Goal: Transaction & Acquisition: Purchase product/service

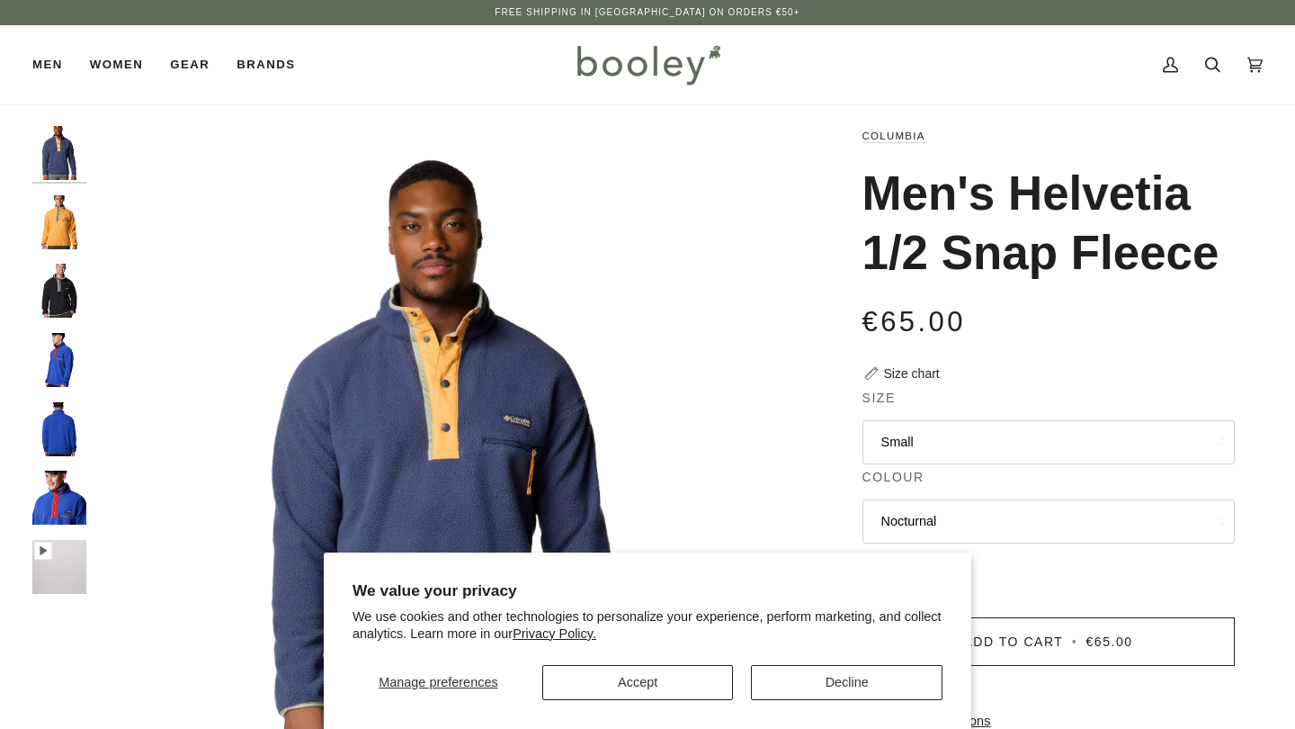
click at [796, 691] on button "Decline" at bounding box center [847, 682] width 192 height 35
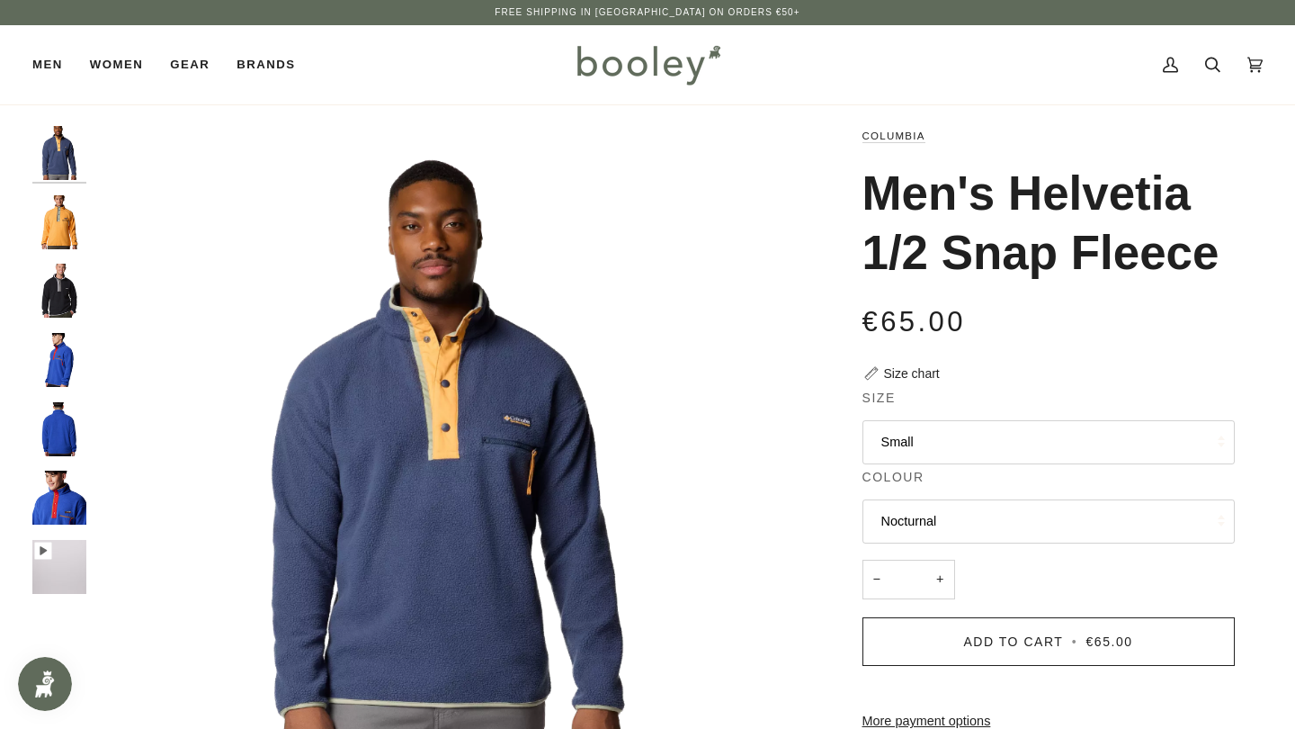
click at [926, 439] on button "Small" at bounding box center [1049, 442] width 372 height 44
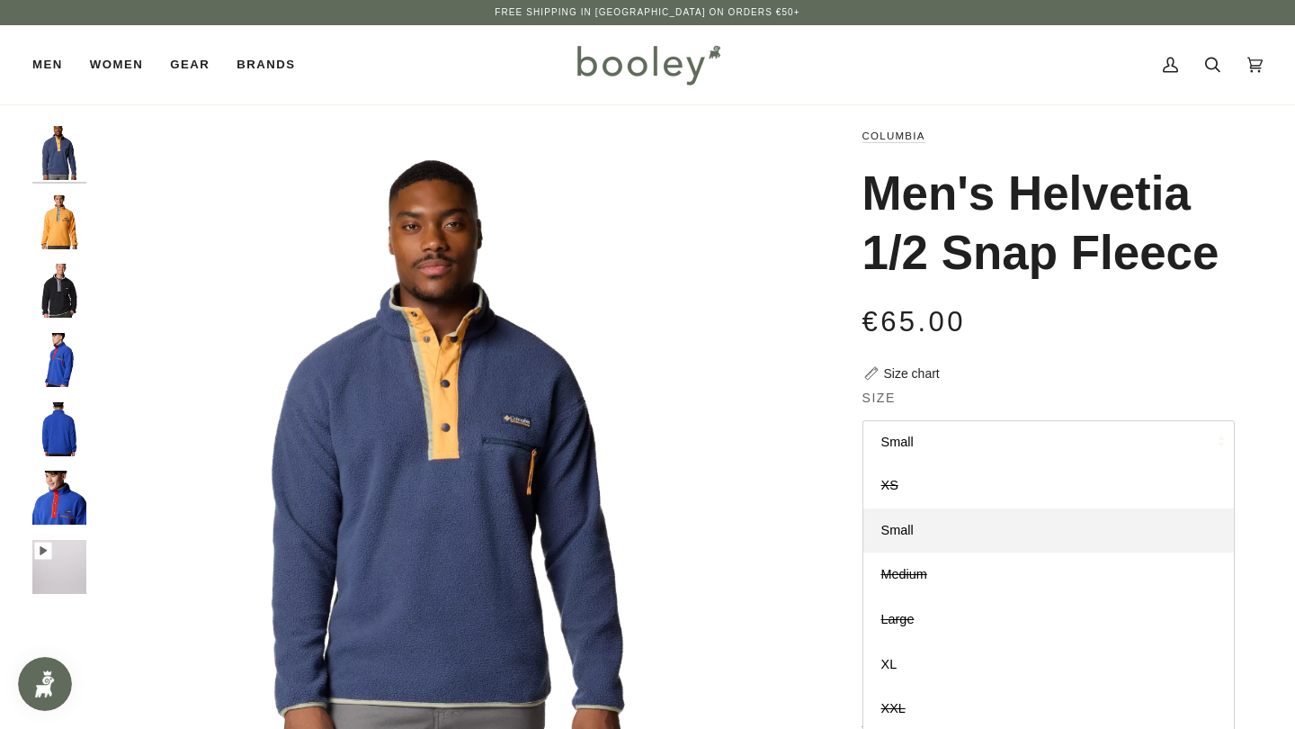
click at [776, 469] on img "Columbia Men's Helvetia 1/2 Snap Fleece Nocturnal - Booley Galway" at bounding box center [448, 479] width 706 height 706
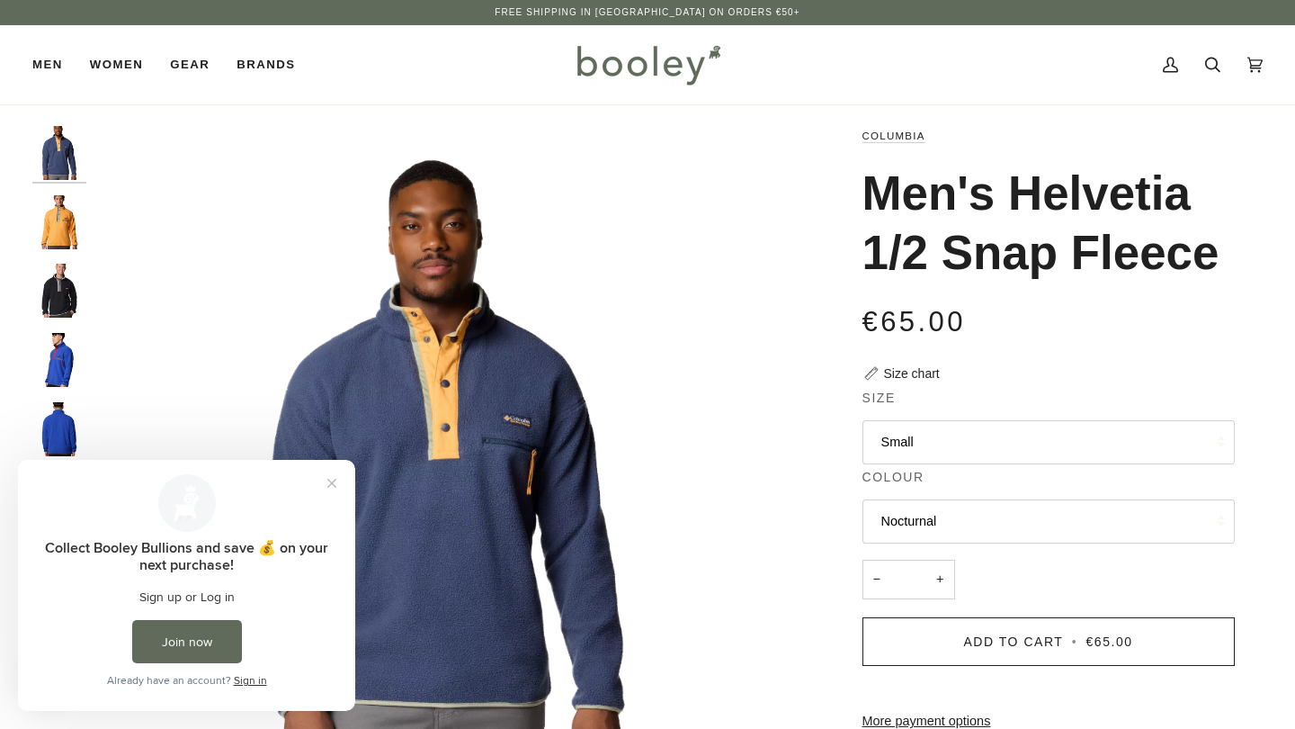
click at [898, 521] on button "Nocturnal" at bounding box center [1049, 521] width 372 height 44
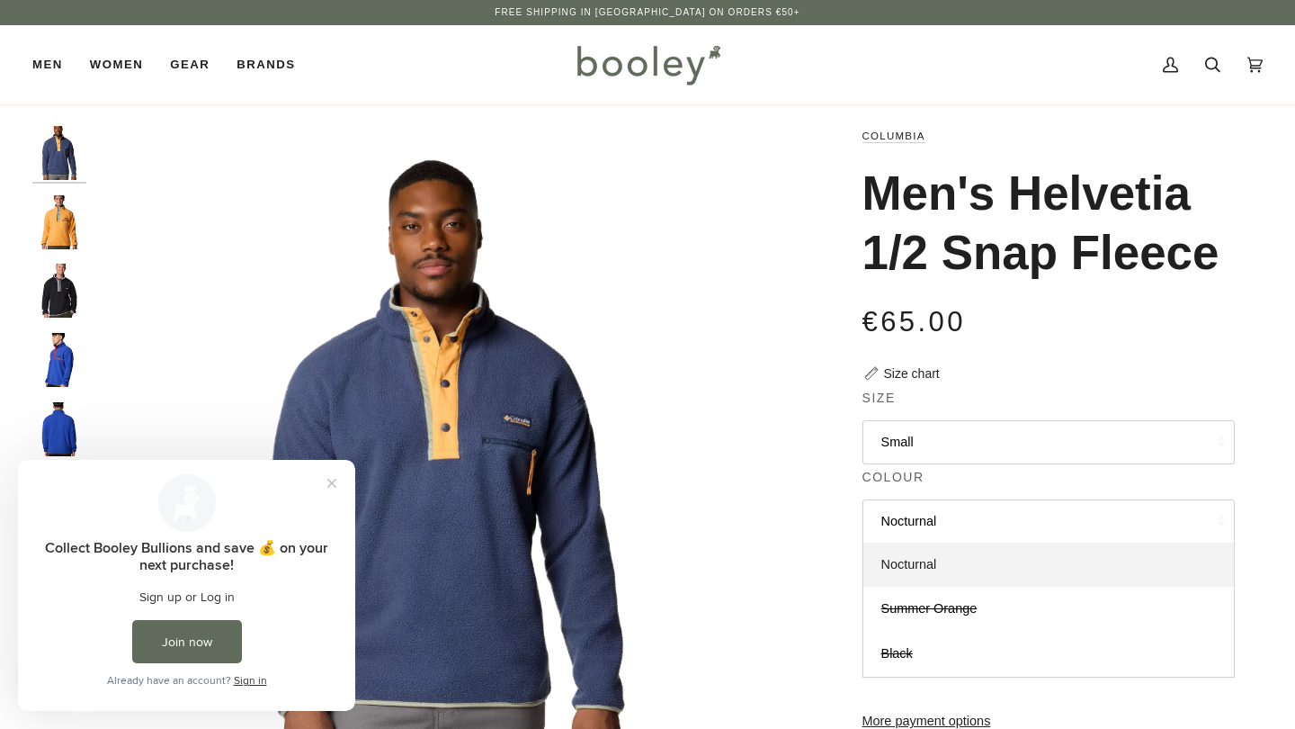
click at [908, 568] on link "Nocturnal" at bounding box center [1048, 564] width 371 height 45
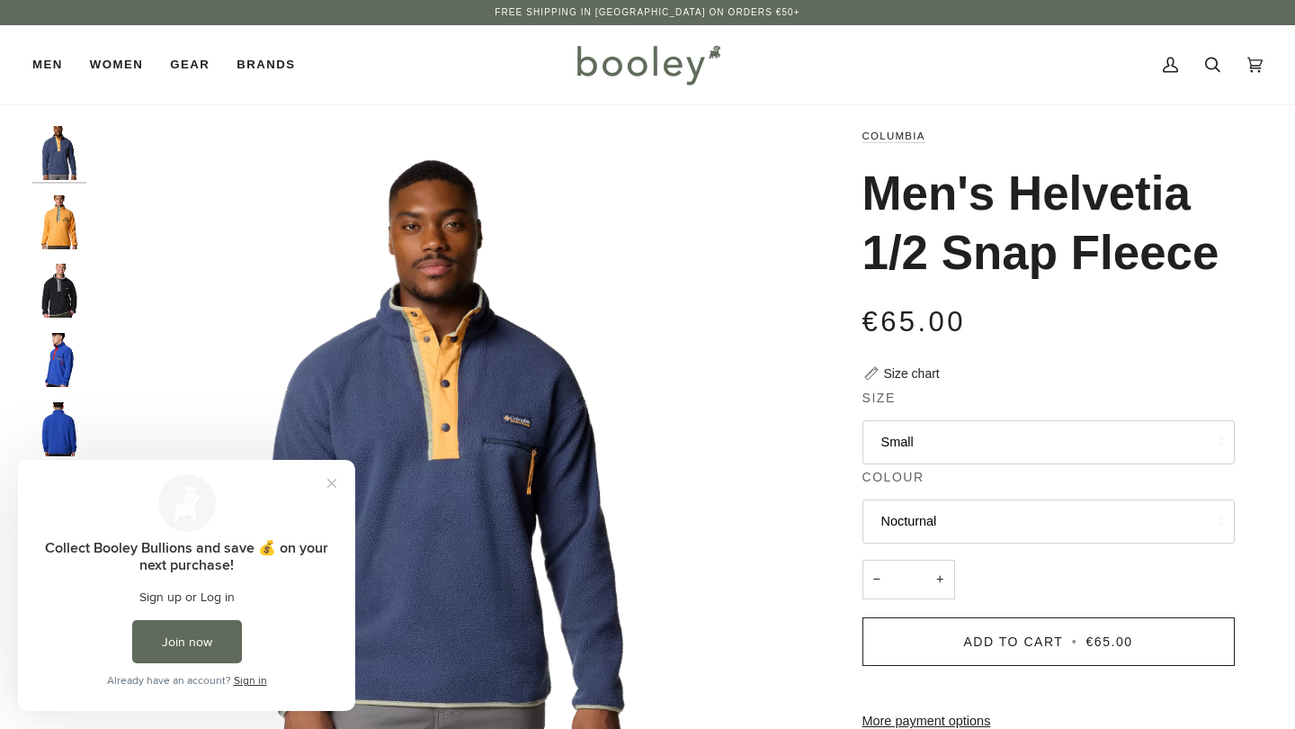
click at [899, 437] on button "Small" at bounding box center [1049, 442] width 372 height 44
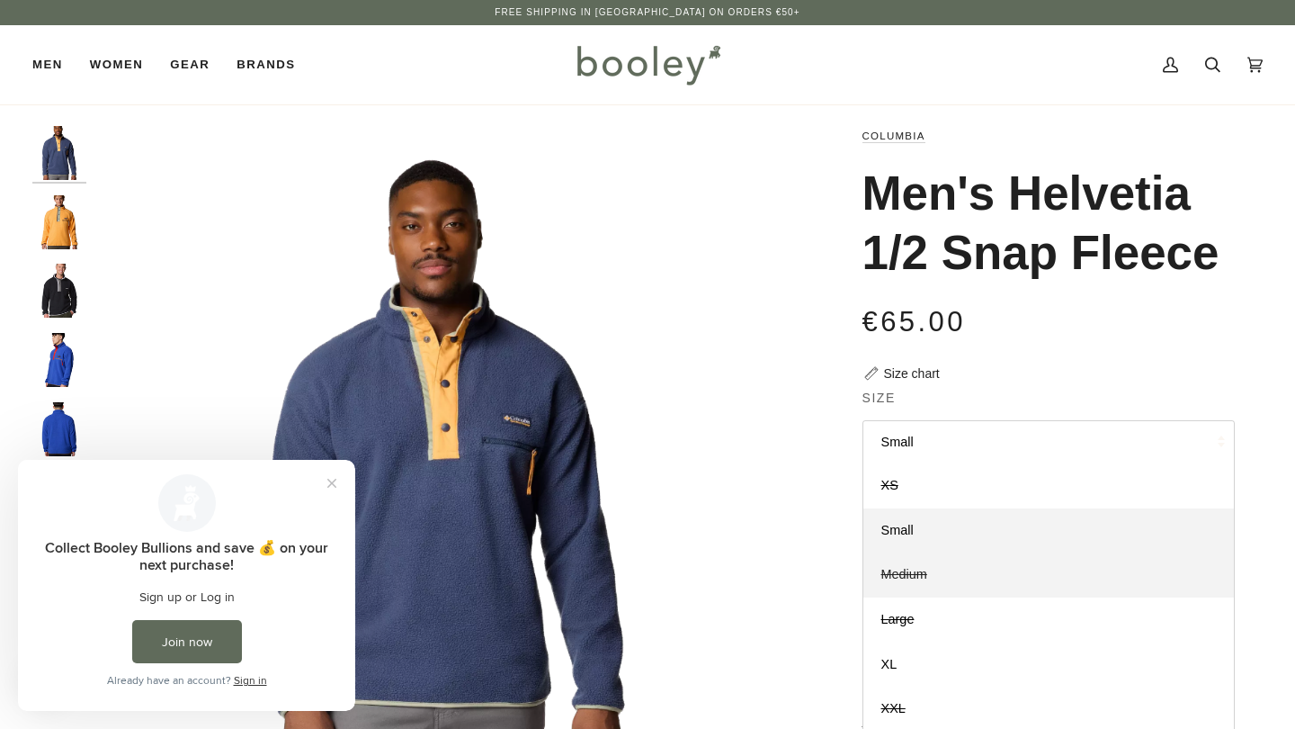
click at [899, 572] on span "Medium" at bounding box center [904, 574] width 46 height 14
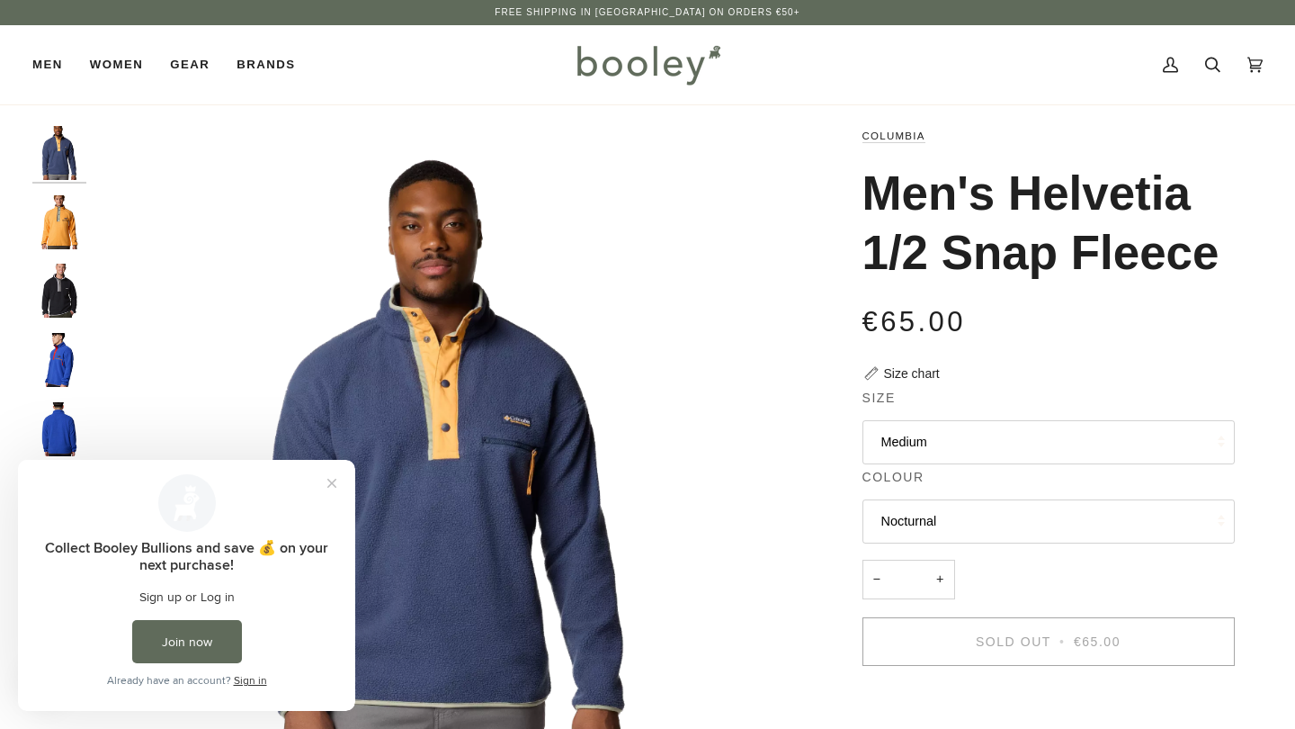
click at [897, 508] on button "Nocturnal" at bounding box center [1049, 521] width 372 height 44
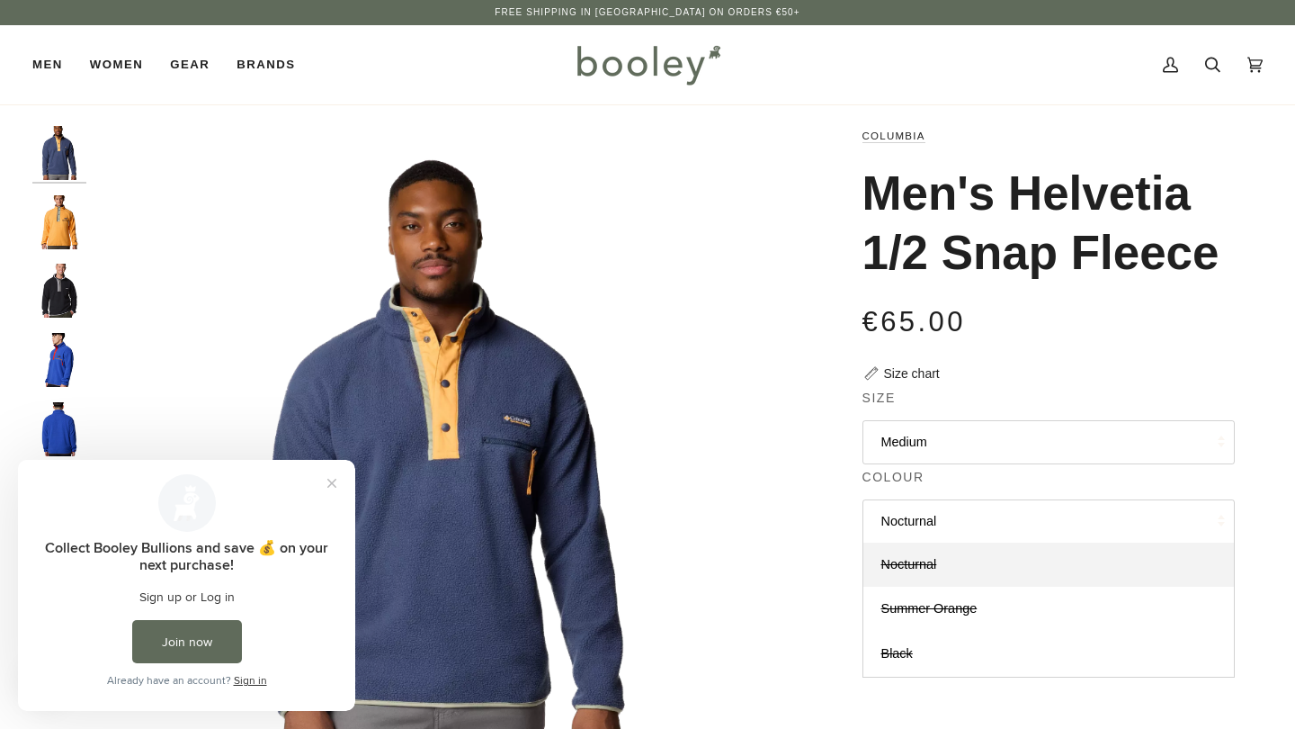
click at [739, 450] on img "Columbia Men's Helvetia 1/2 Snap Fleece Nocturnal - Booley Galway" at bounding box center [448, 479] width 706 height 706
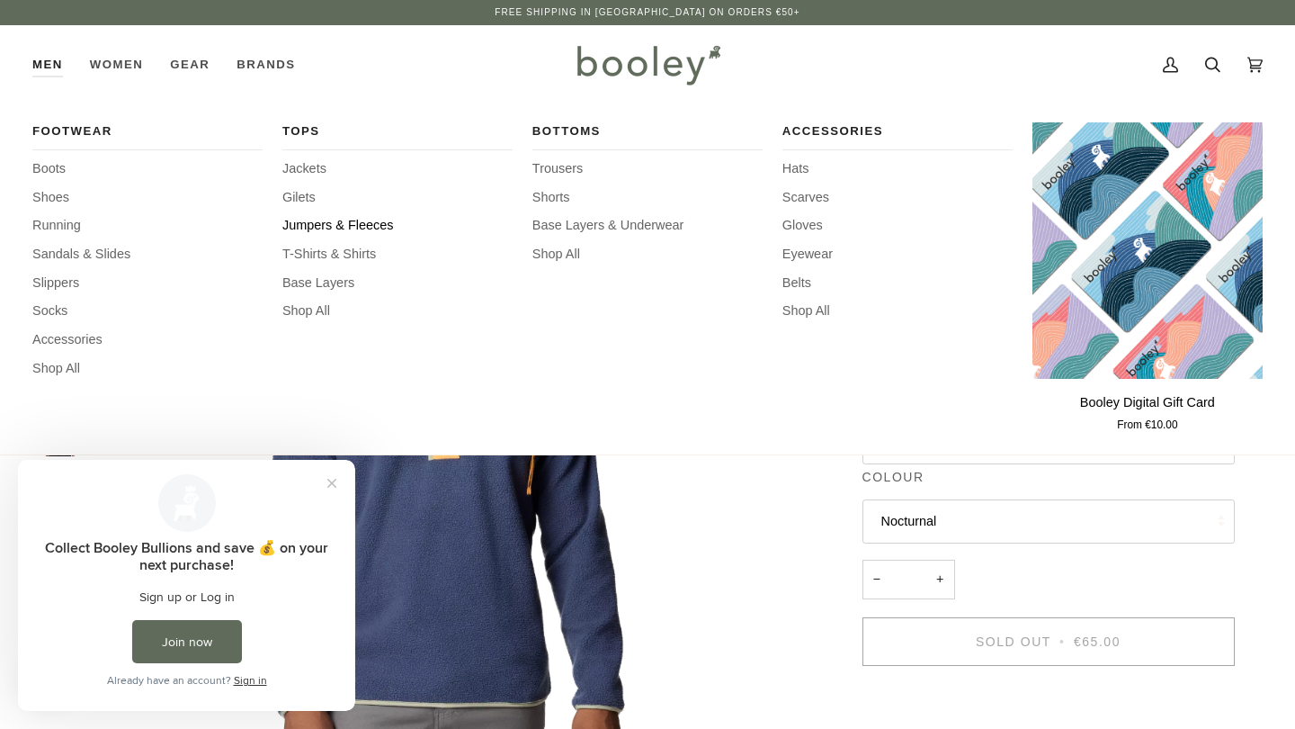
click at [333, 222] on span "Jumpers & Fleeces" at bounding box center [397, 226] width 230 height 20
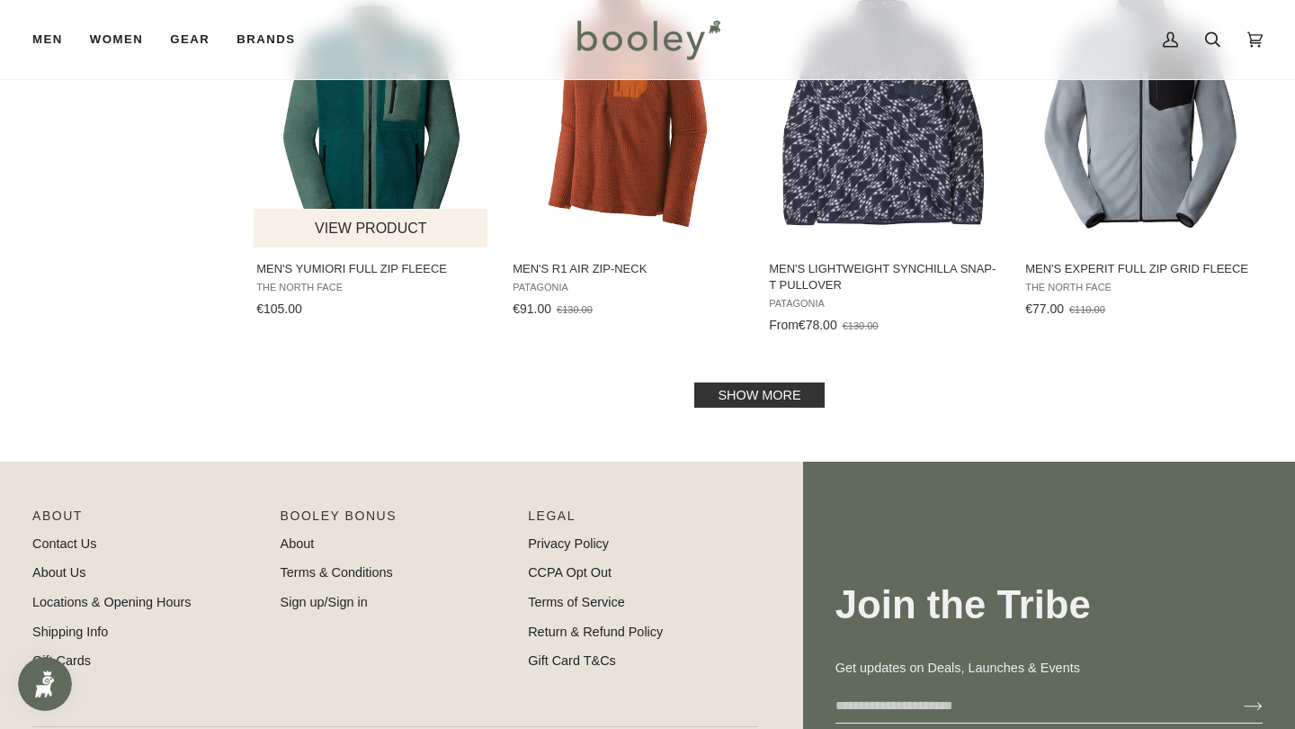
scroll to position [1896, 0]
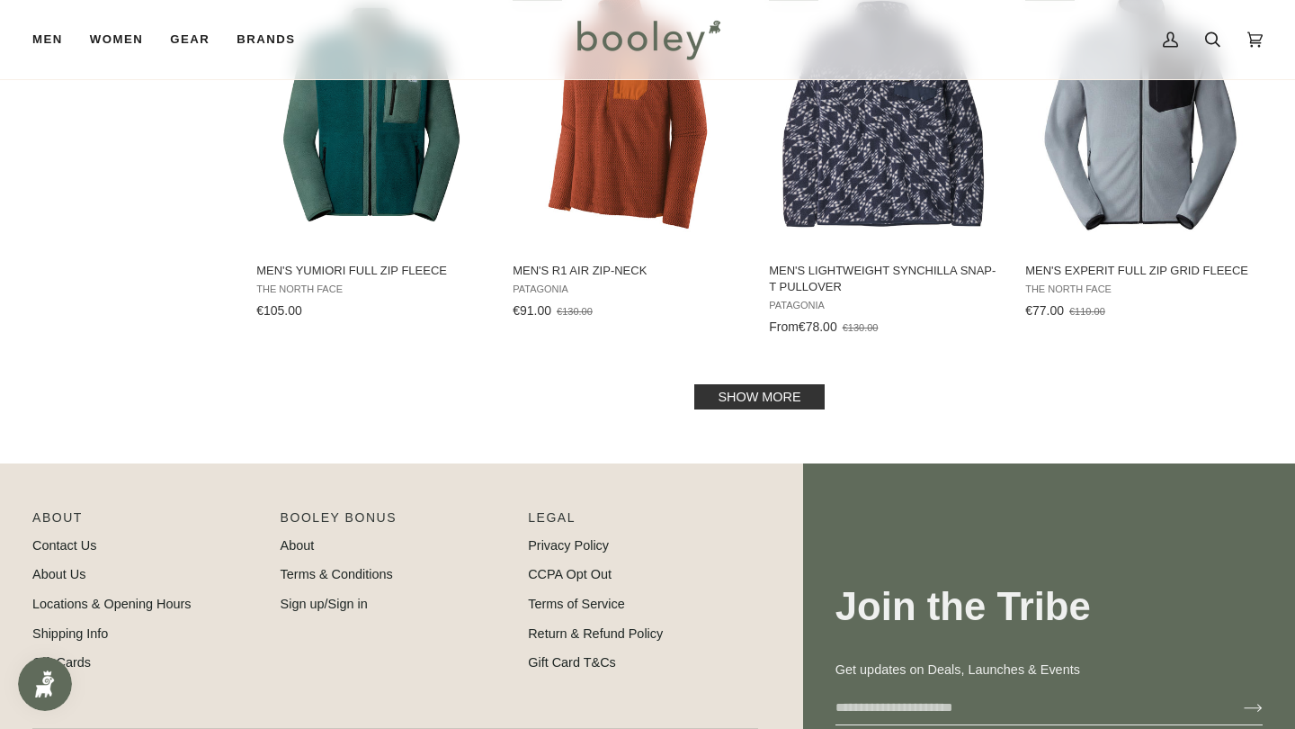
click at [740, 393] on link "Show more" at bounding box center [759, 396] width 130 height 25
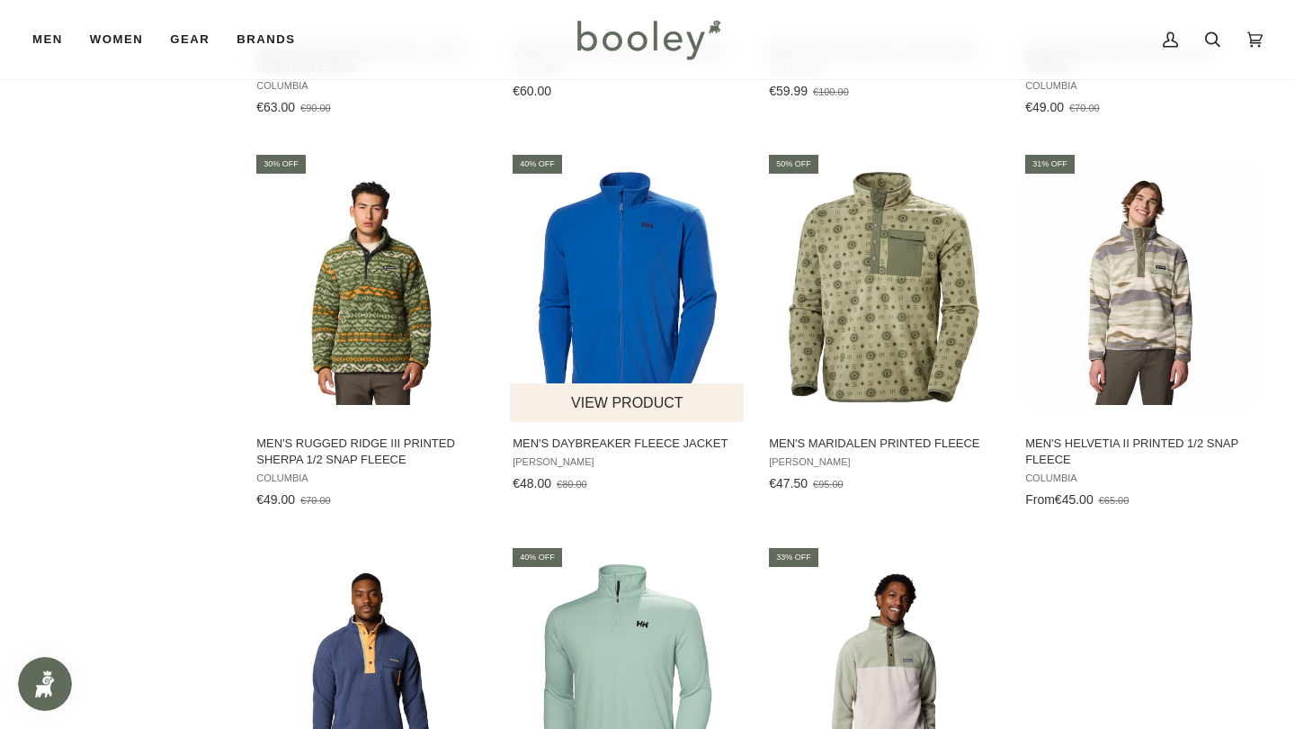
scroll to position [2906, 0]
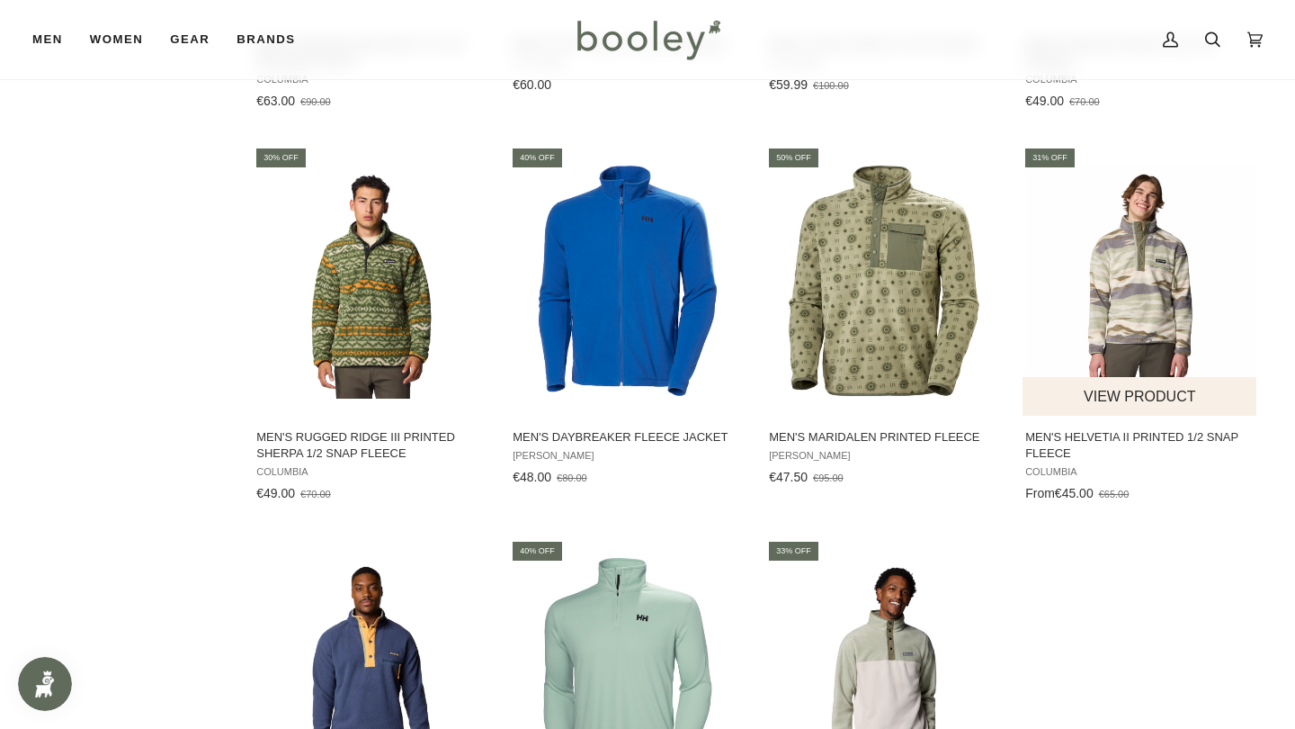
click at [1136, 245] on img "Men's Helvetia II Printed 1/2 Snap Fleece" at bounding box center [1141, 281] width 236 height 236
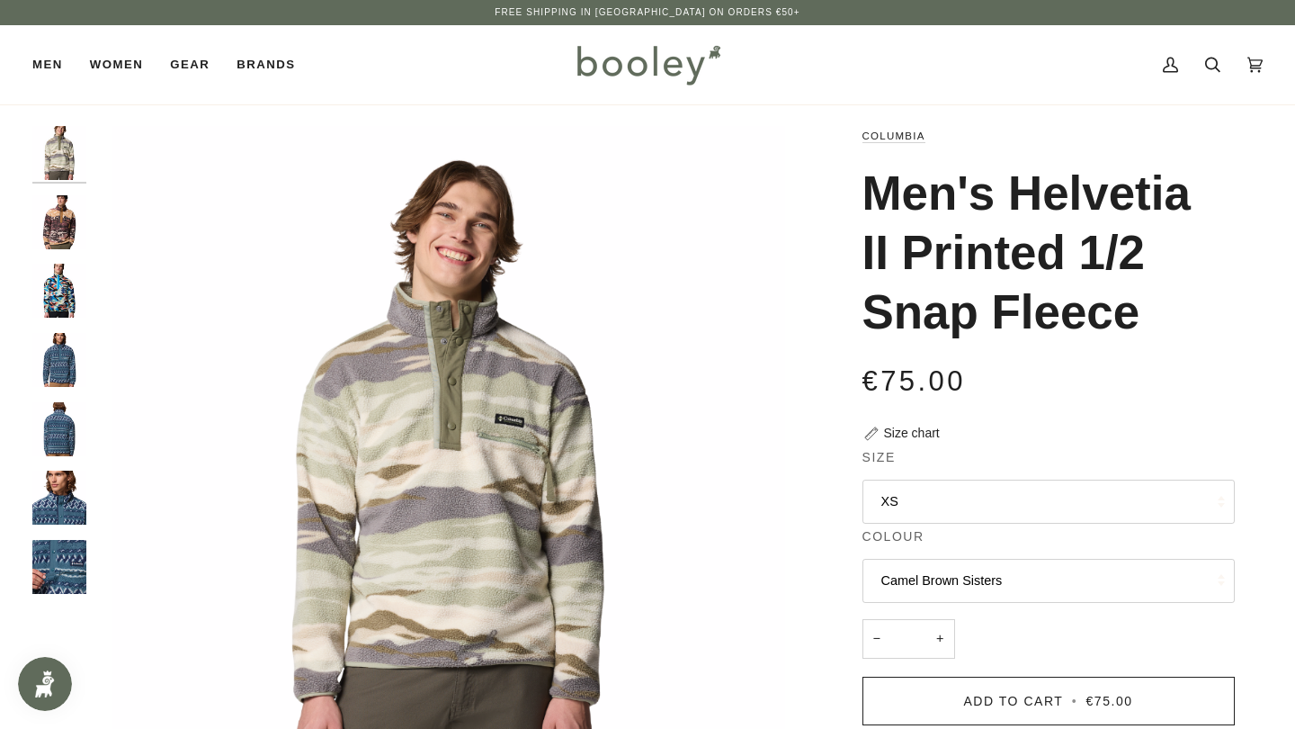
click at [962, 496] on button "XS" at bounding box center [1049, 501] width 372 height 44
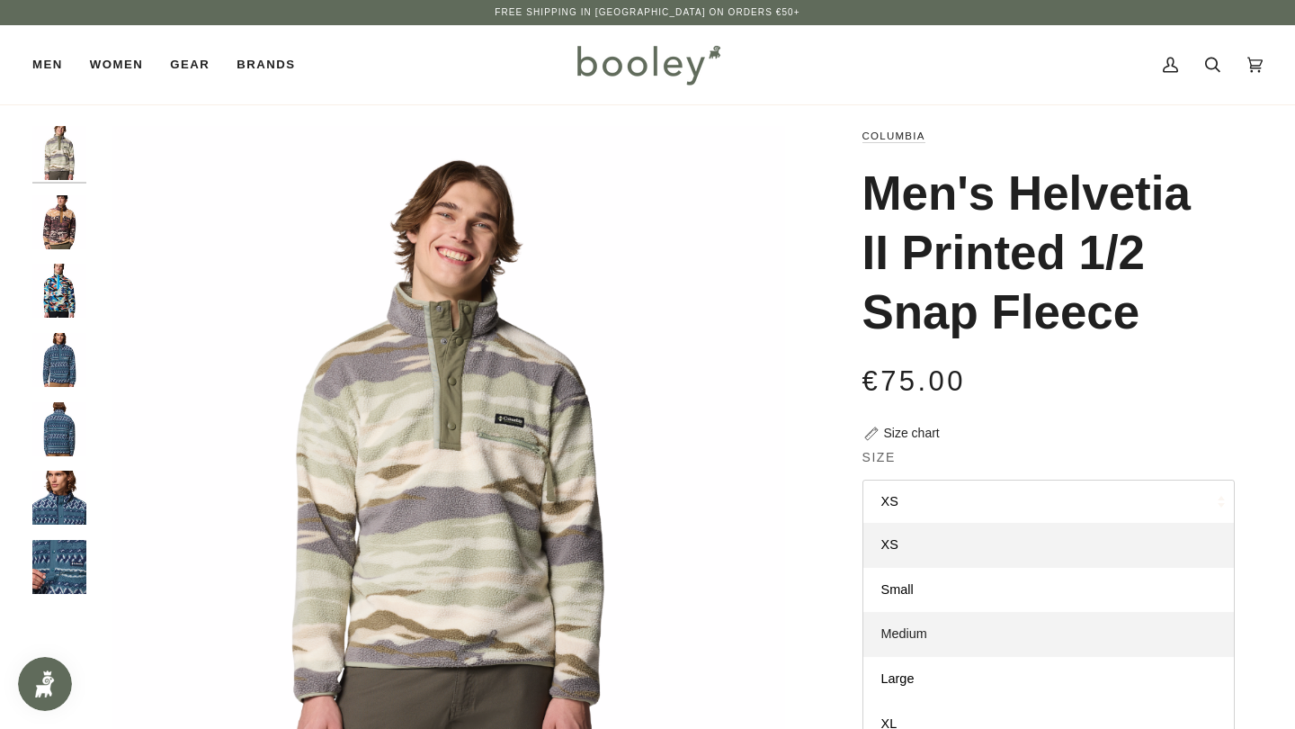
click at [908, 621] on link "Medium" at bounding box center [1048, 634] width 371 height 45
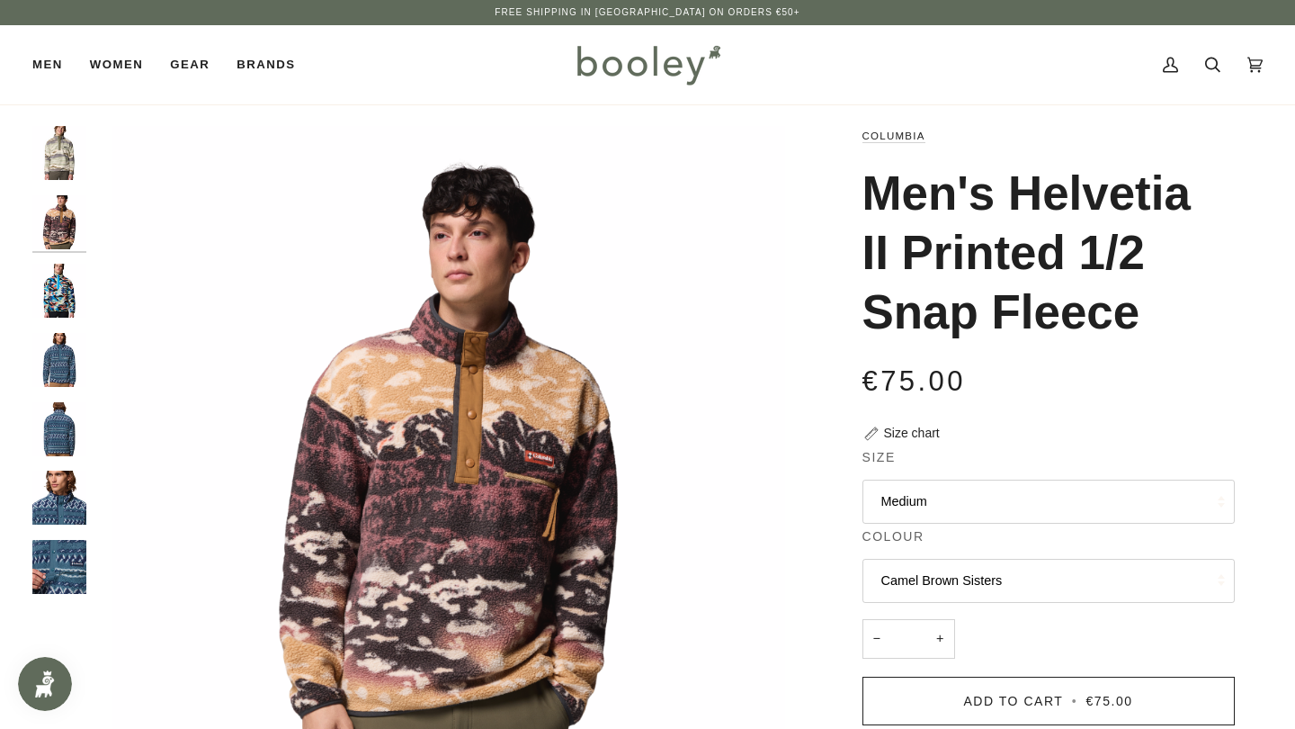
click at [911, 588] on button "Camel Brown Sisters" at bounding box center [1049, 581] width 372 height 44
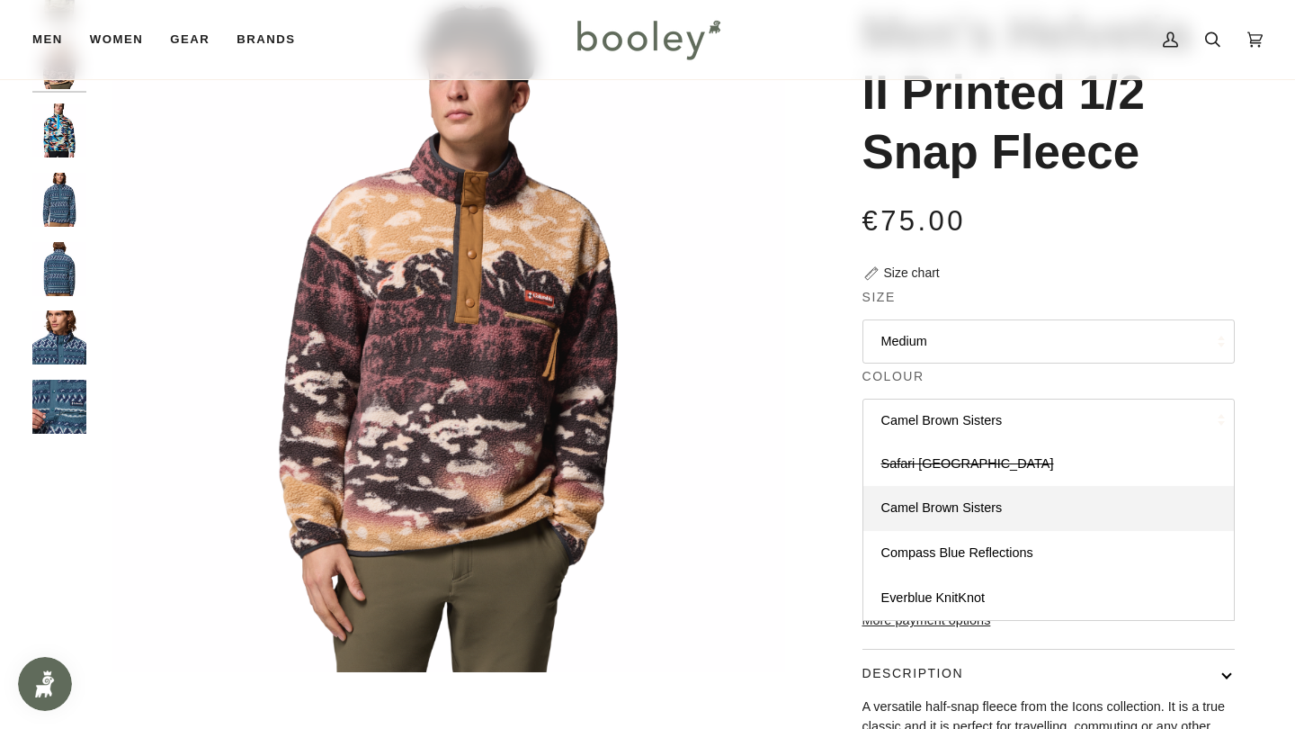
scroll to position [162, 0]
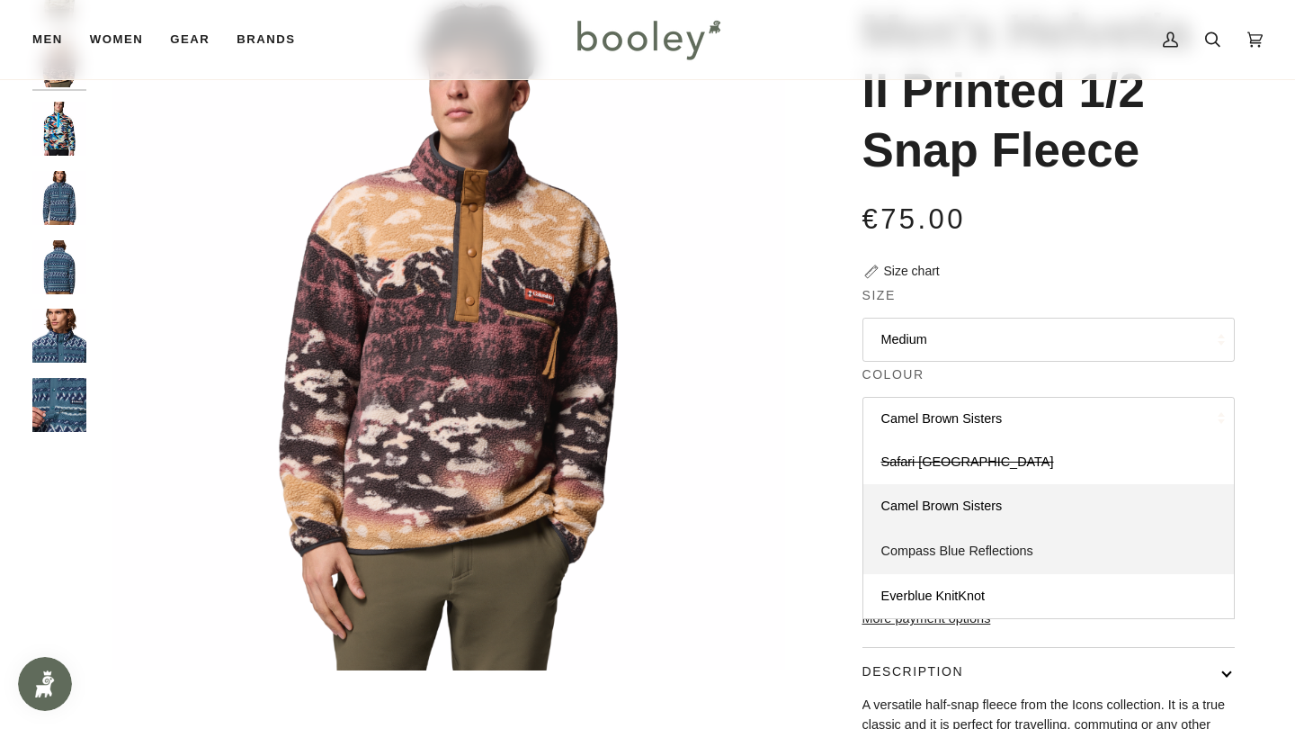
click at [915, 534] on link "Compass Blue Reflections" at bounding box center [1048, 551] width 371 height 45
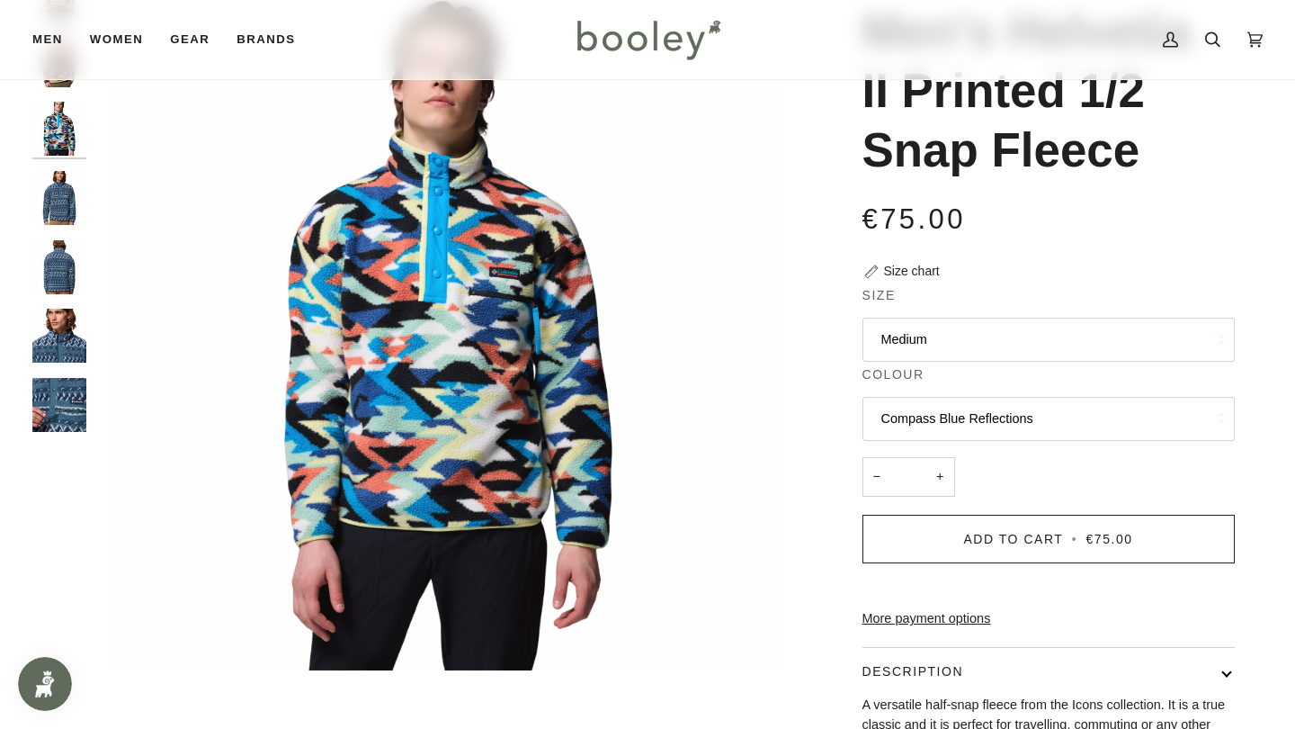
click at [929, 415] on button "Compass Blue Reflections" at bounding box center [1049, 419] width 372 height 44
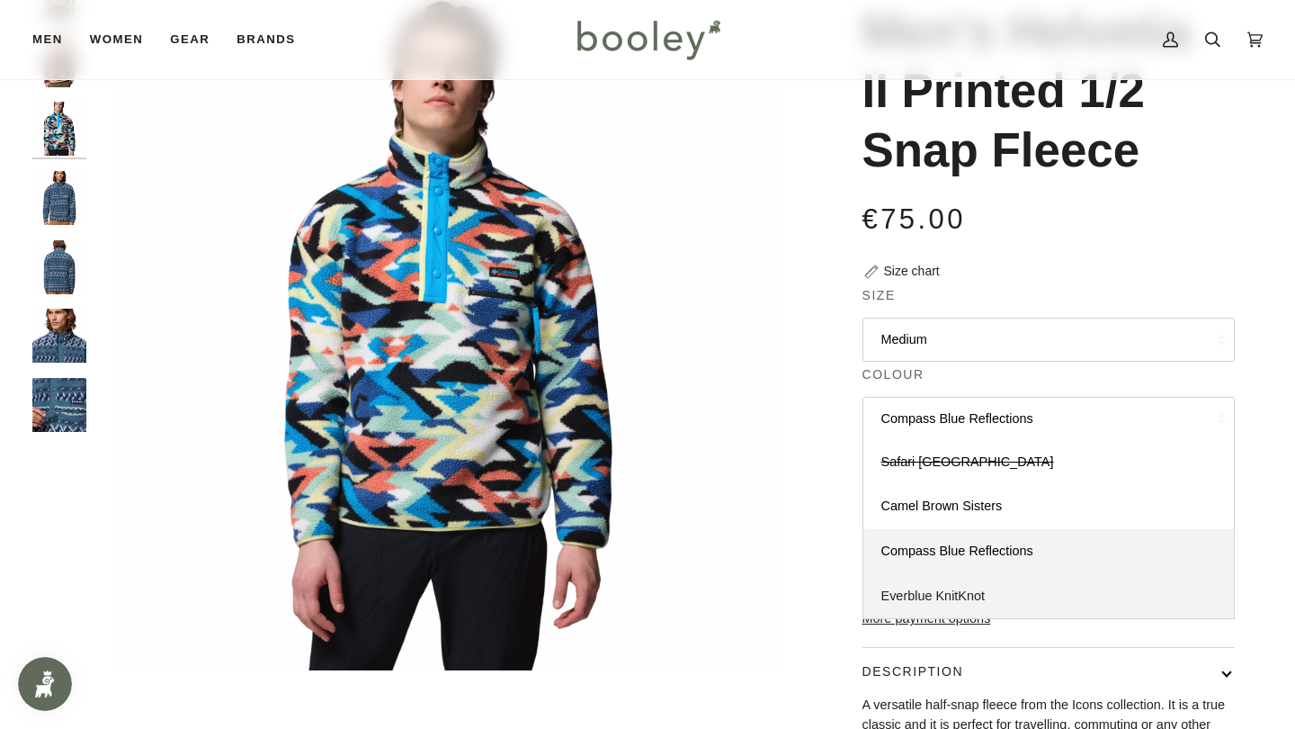
click at [923, 594] on span "Everblue KnitKnot" at bounding box center [933, 595] width 104 height 14
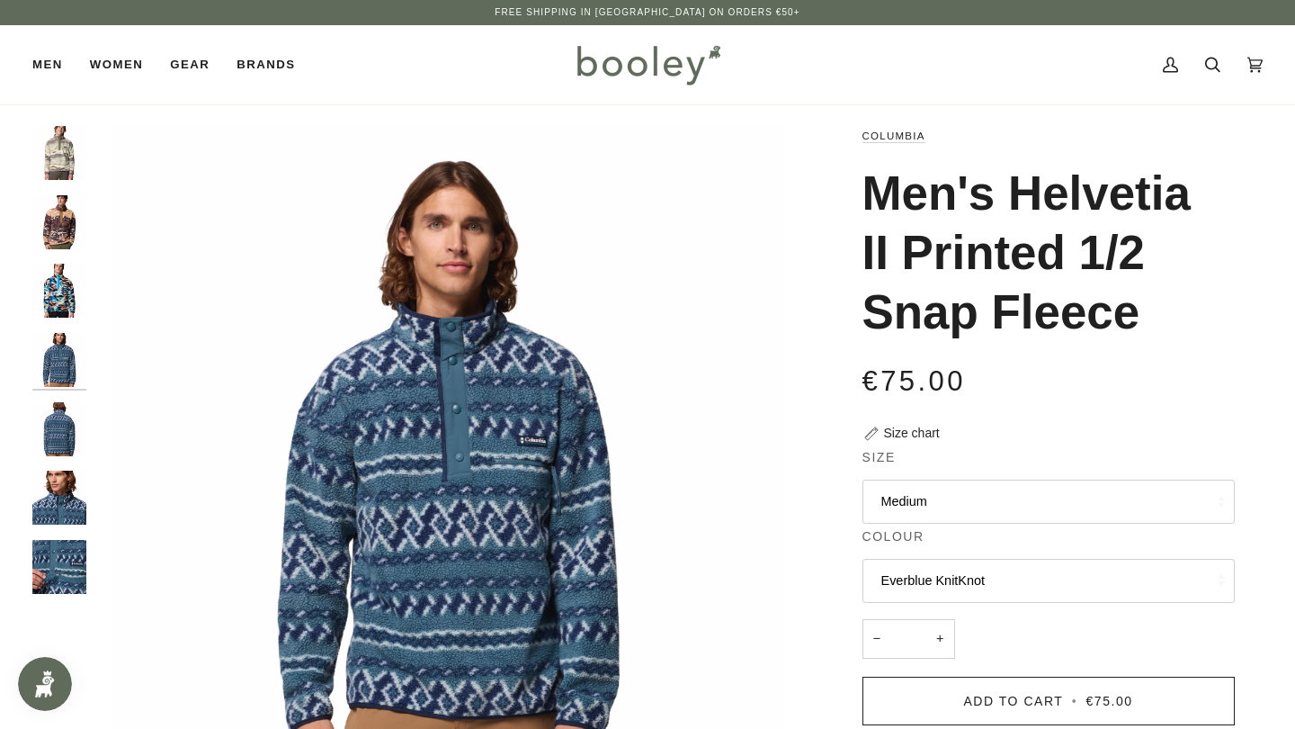
click at [923, 577] on button "Everblue KnitKnot" at bounding box center [1049, 581] width 372 height 44
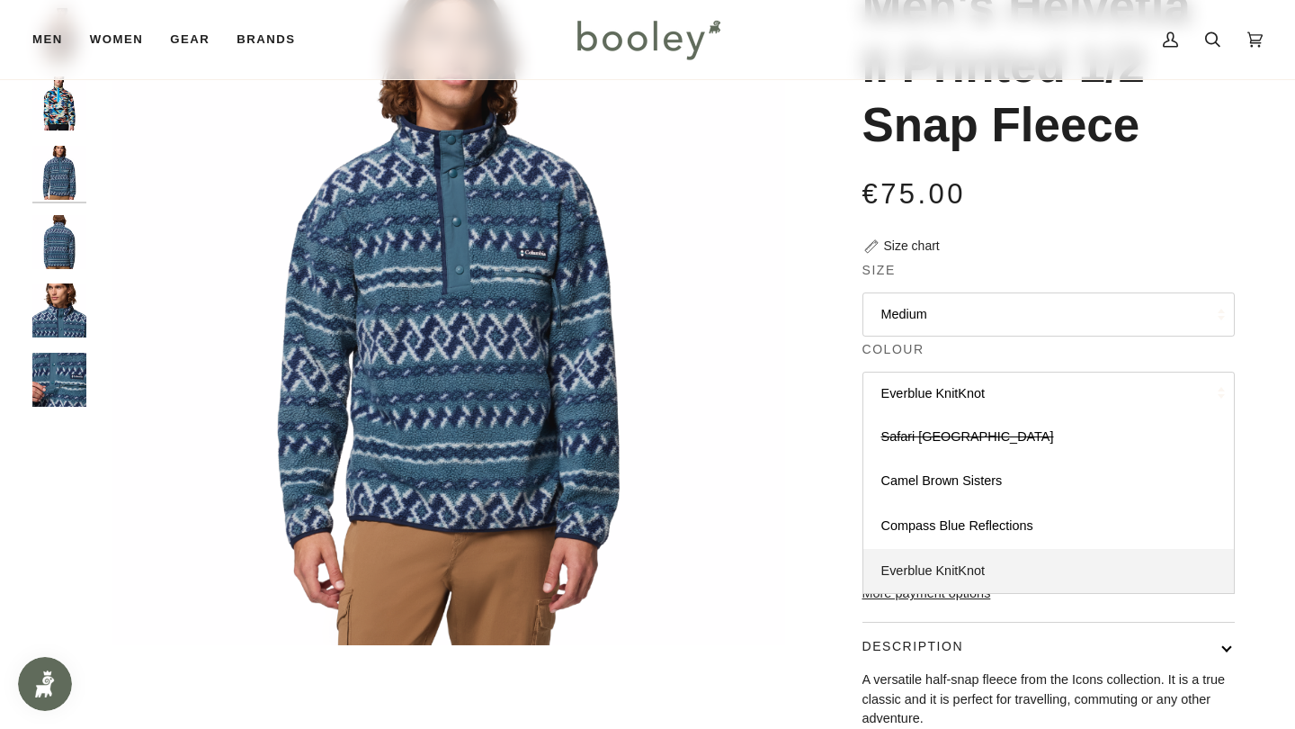
scroll to position [188, 0]
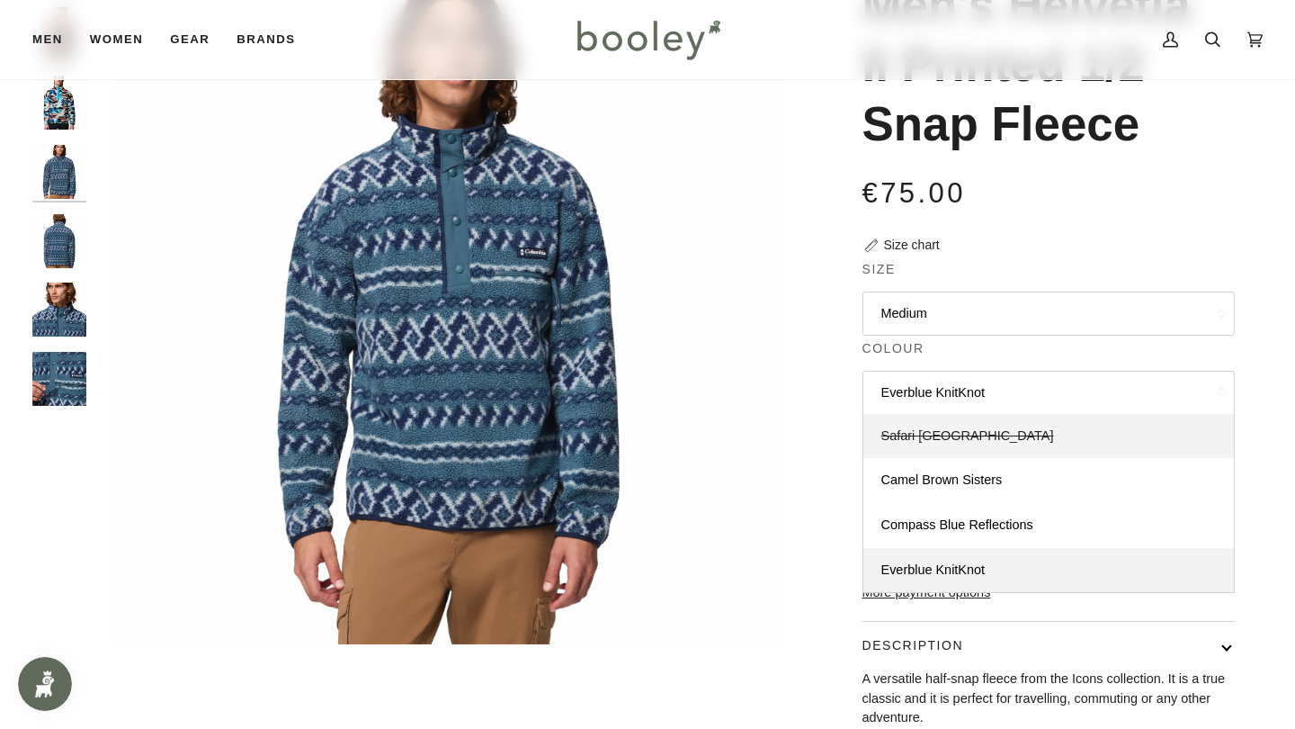
click at [938, 432] on span "Safari Rouge Valley" at bounding box center [967, 435] width 173 height 14
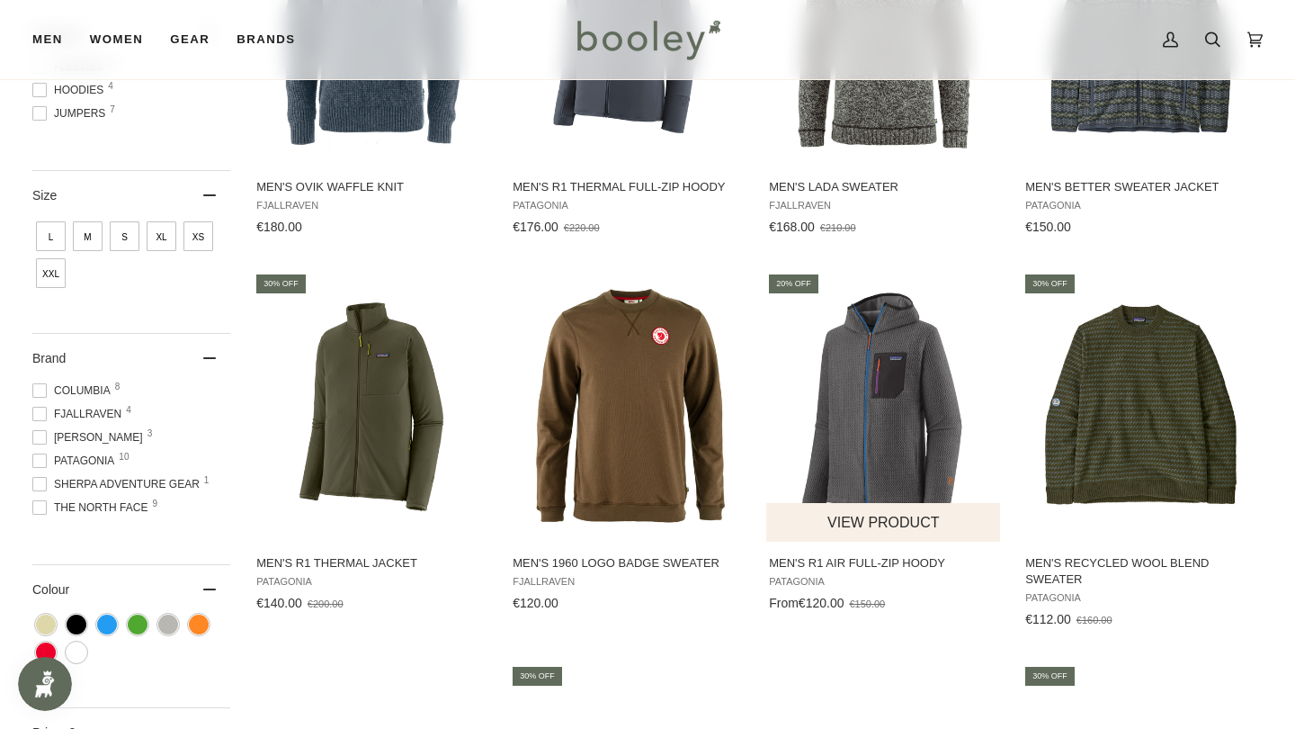
scroll to position [405, 0]
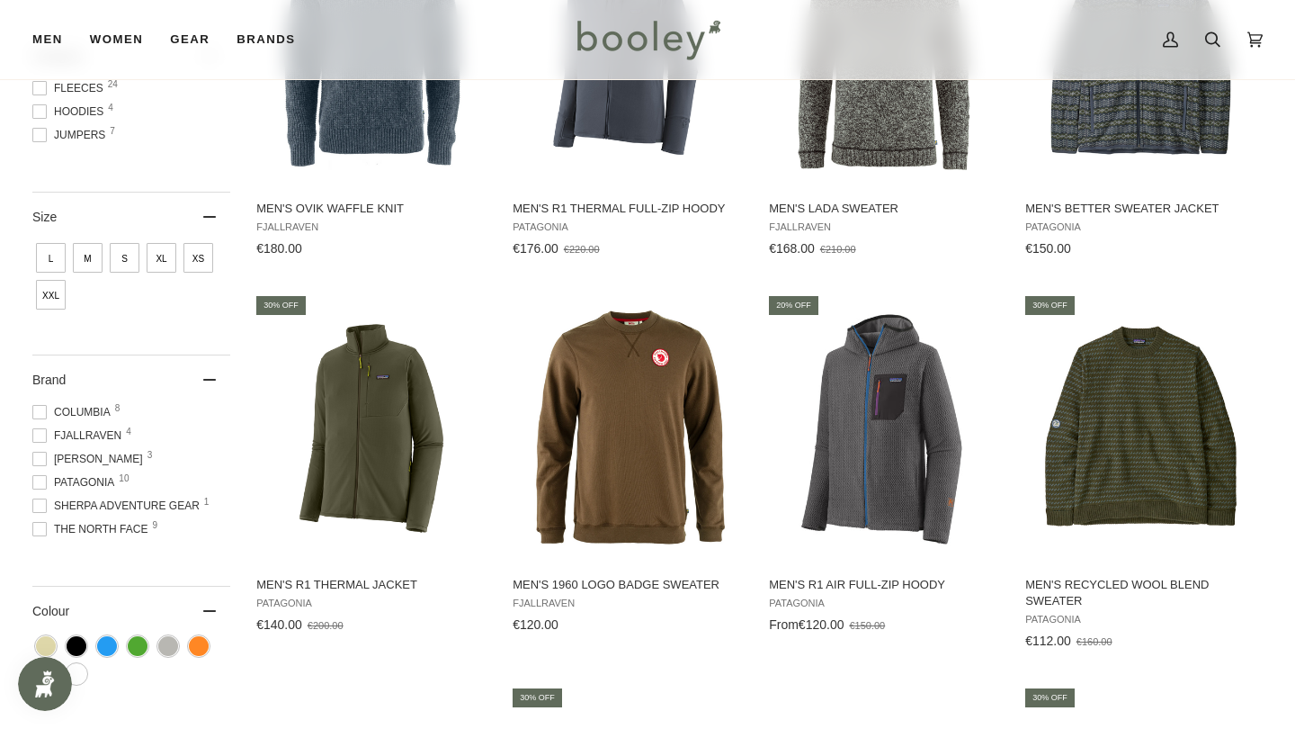
click at [82, 404] on span "Columbia 8" at bounding box center [74, 412] width 84 height 16
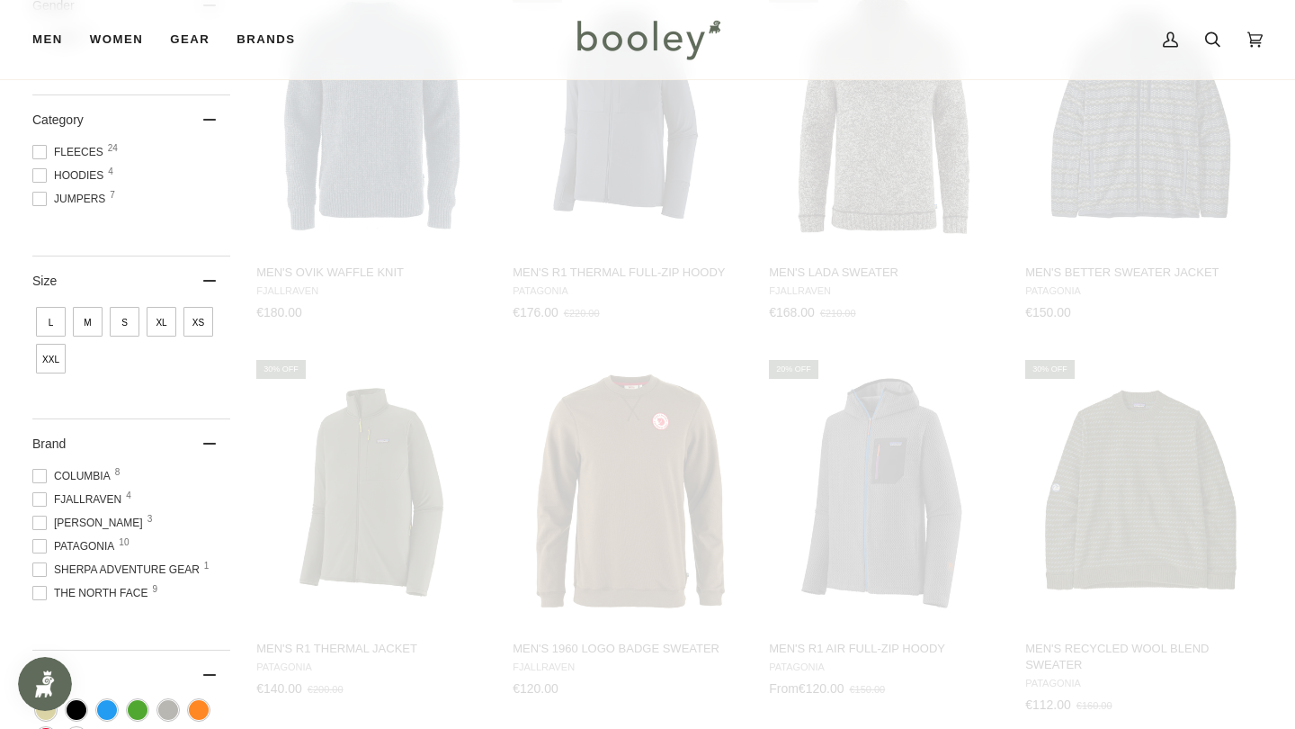
scroll to position [86, 0]
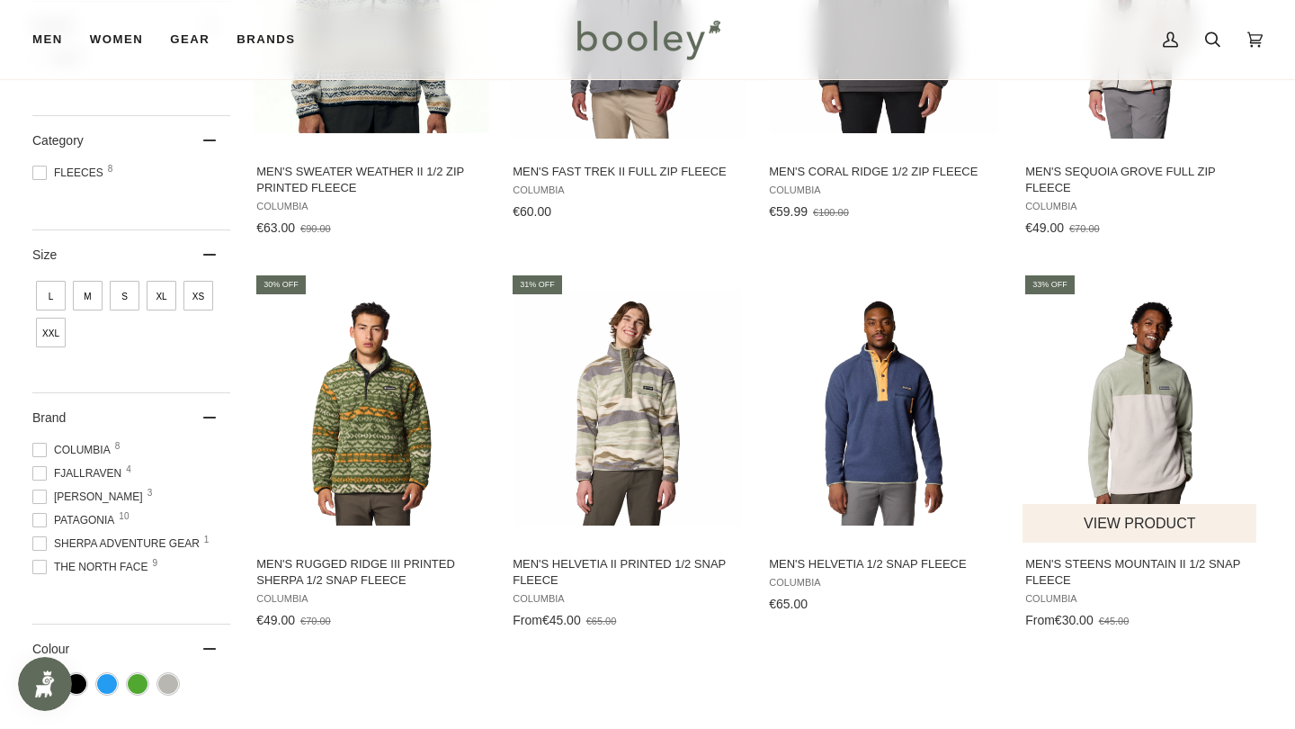
scroll to position [458, 0]
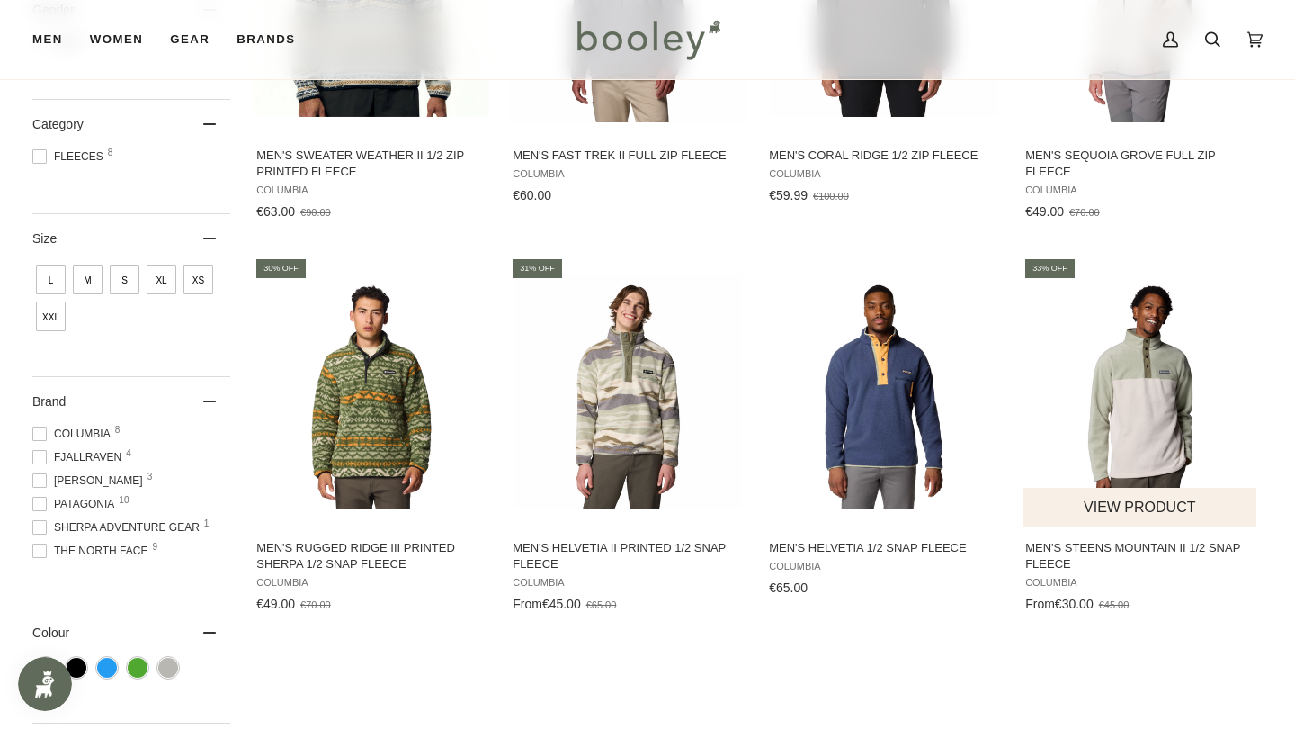
click at [1121, 452] on img "Men's Steens Mountain II 1/2 Snap Fleece" at bounding box center [1141, 391] width 236 height 236
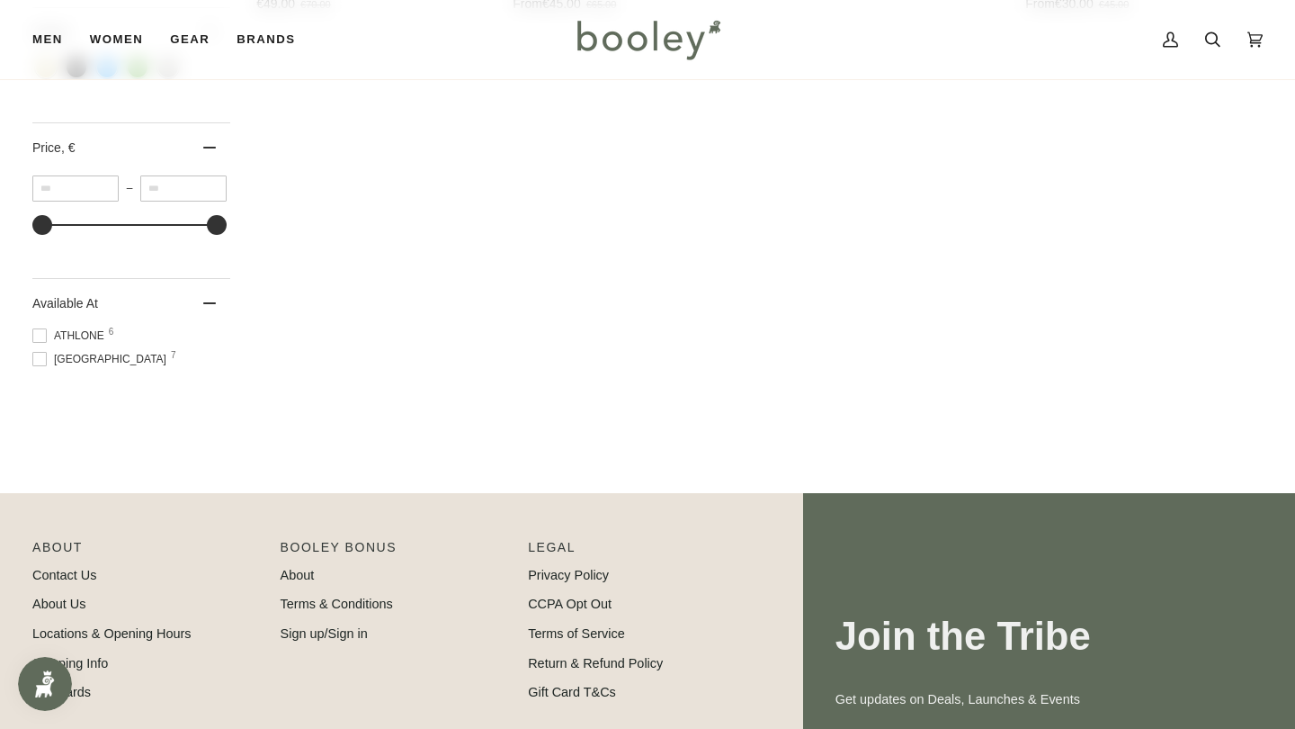
scroll to position [1060, 0]
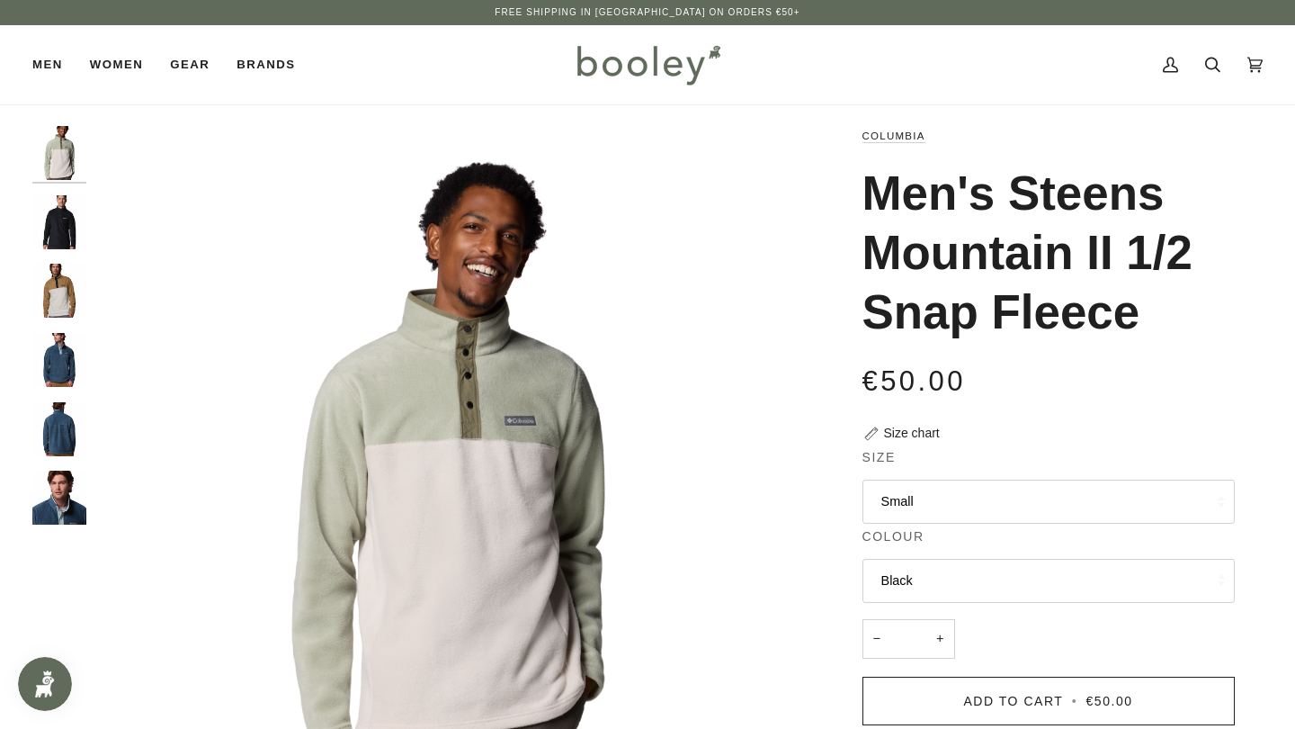
click at [987, 499] on button "Small" at bounding box center [1049, 501] width 372 height 44
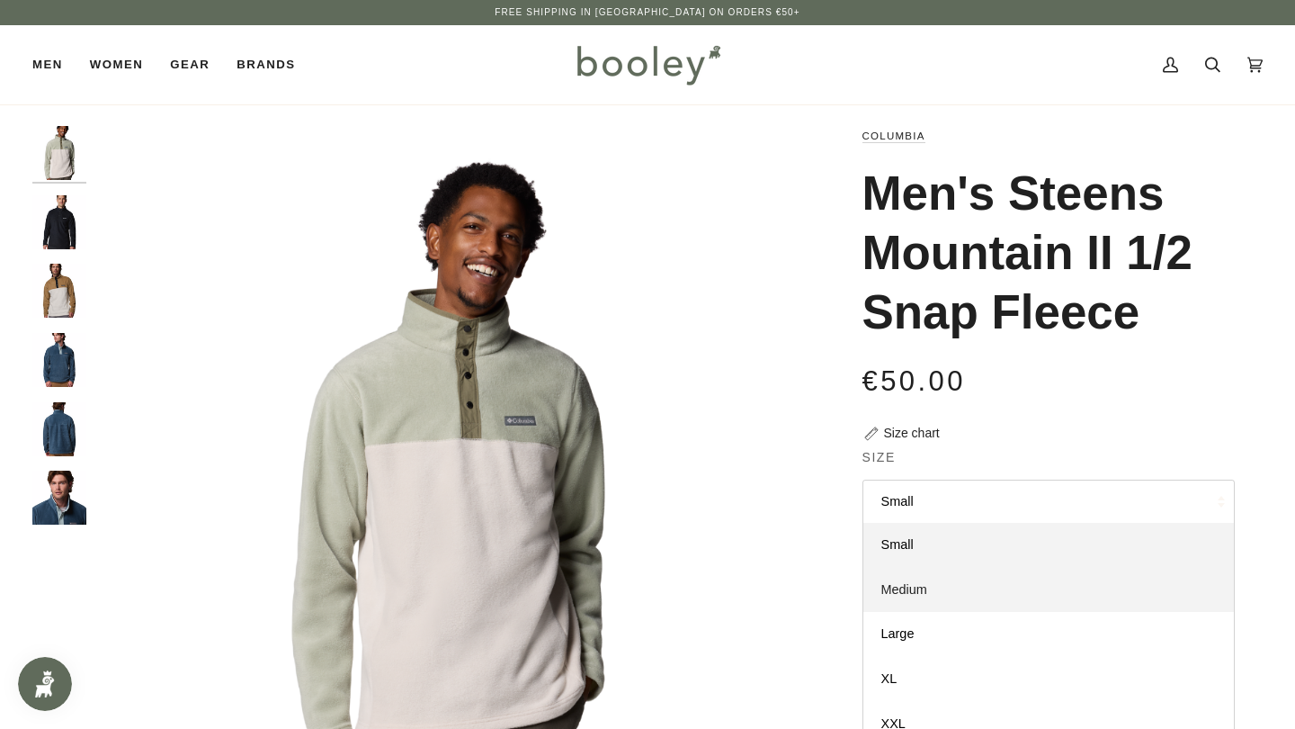
click at [924, 587] on span "Medium" at bounding box center [904, 589] width 46 height 14
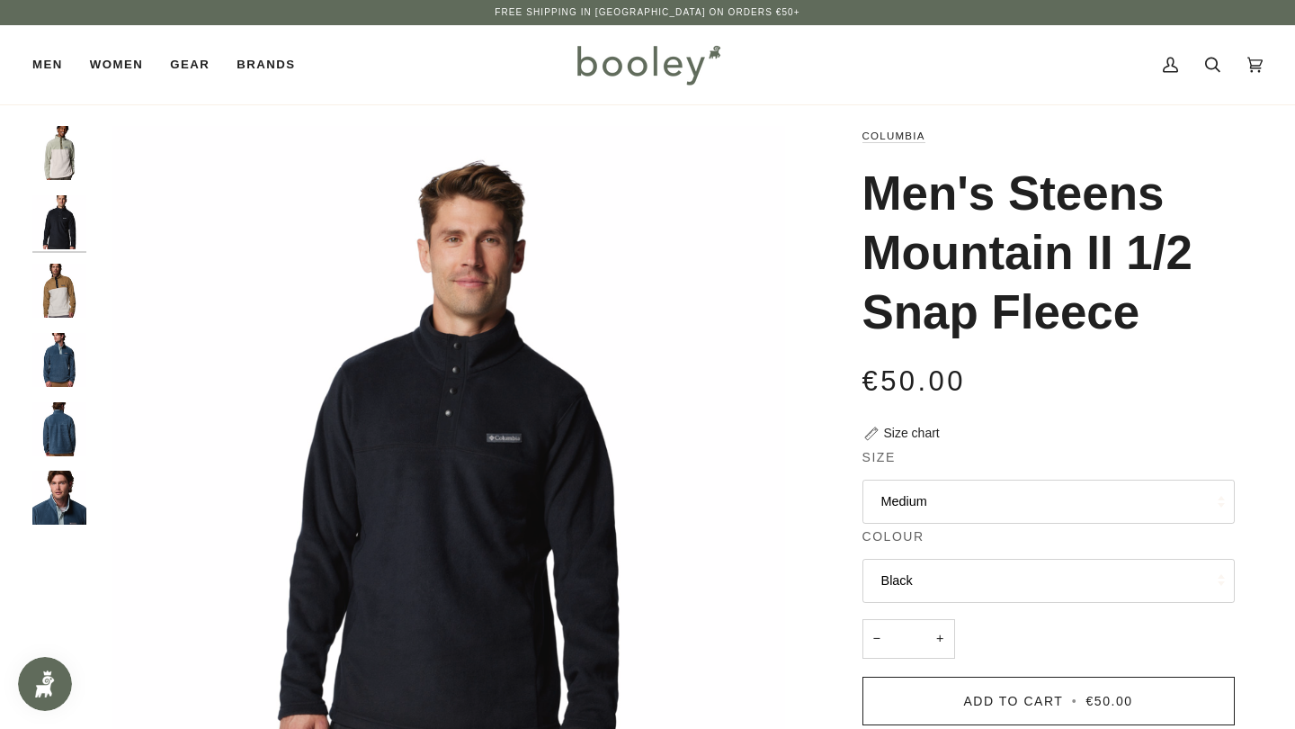
click at [924, 587] on button "Black" at bounding box center [1049, 581] width 372 height 44
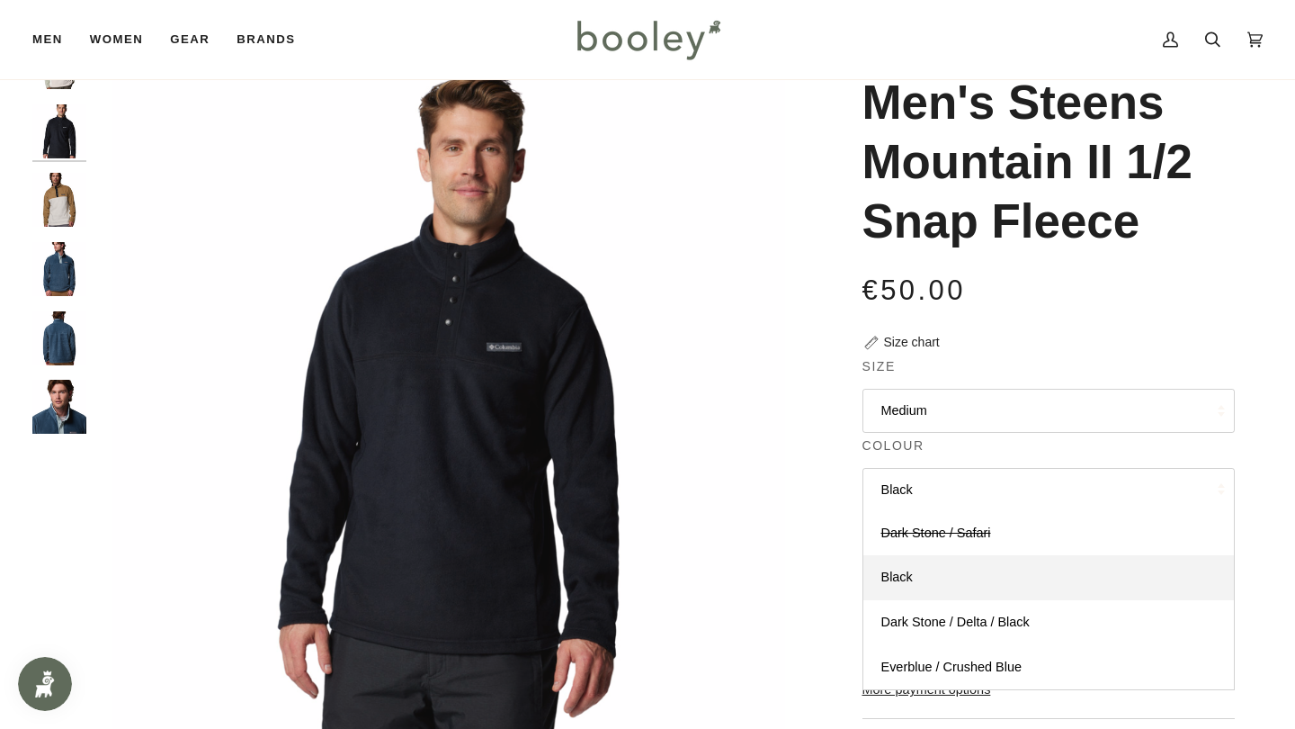
scroll to position [111, 0]
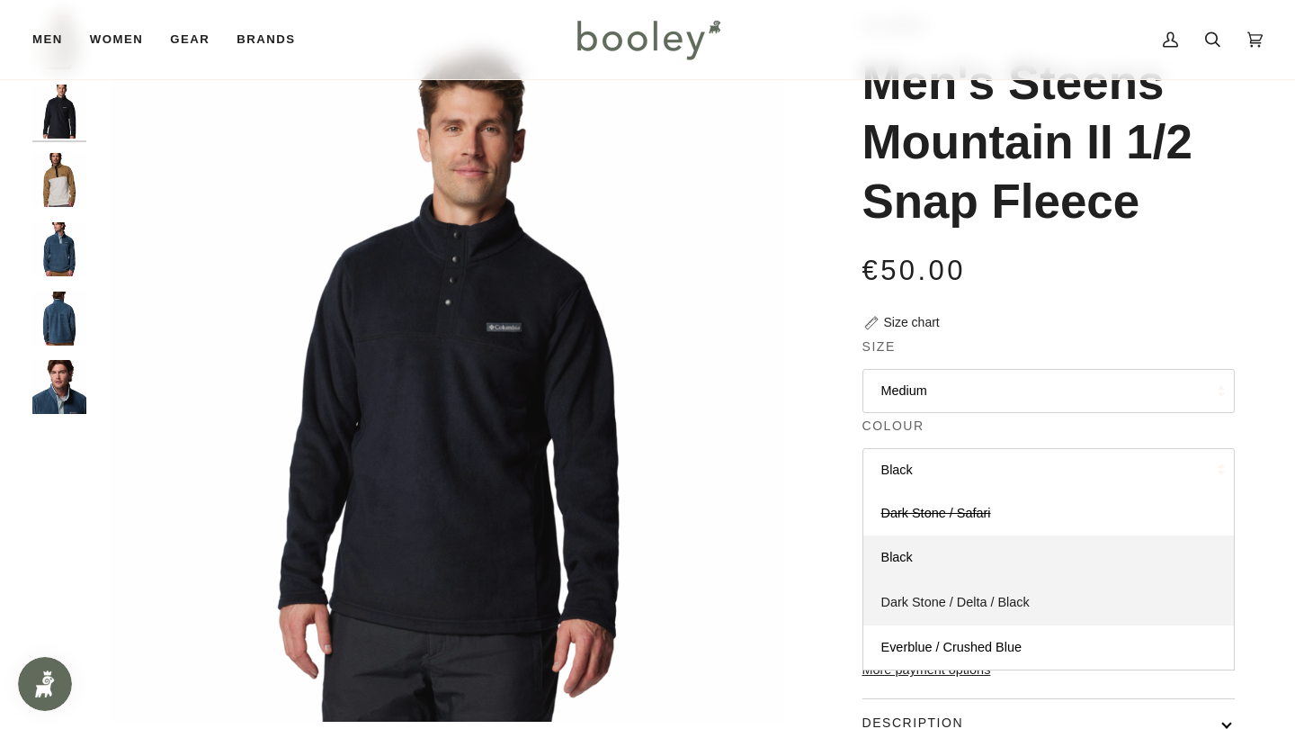
click at [919, 601] on span "Dark Stone / Delta / Black" at bounding box center [955, 602] width 148 height 14
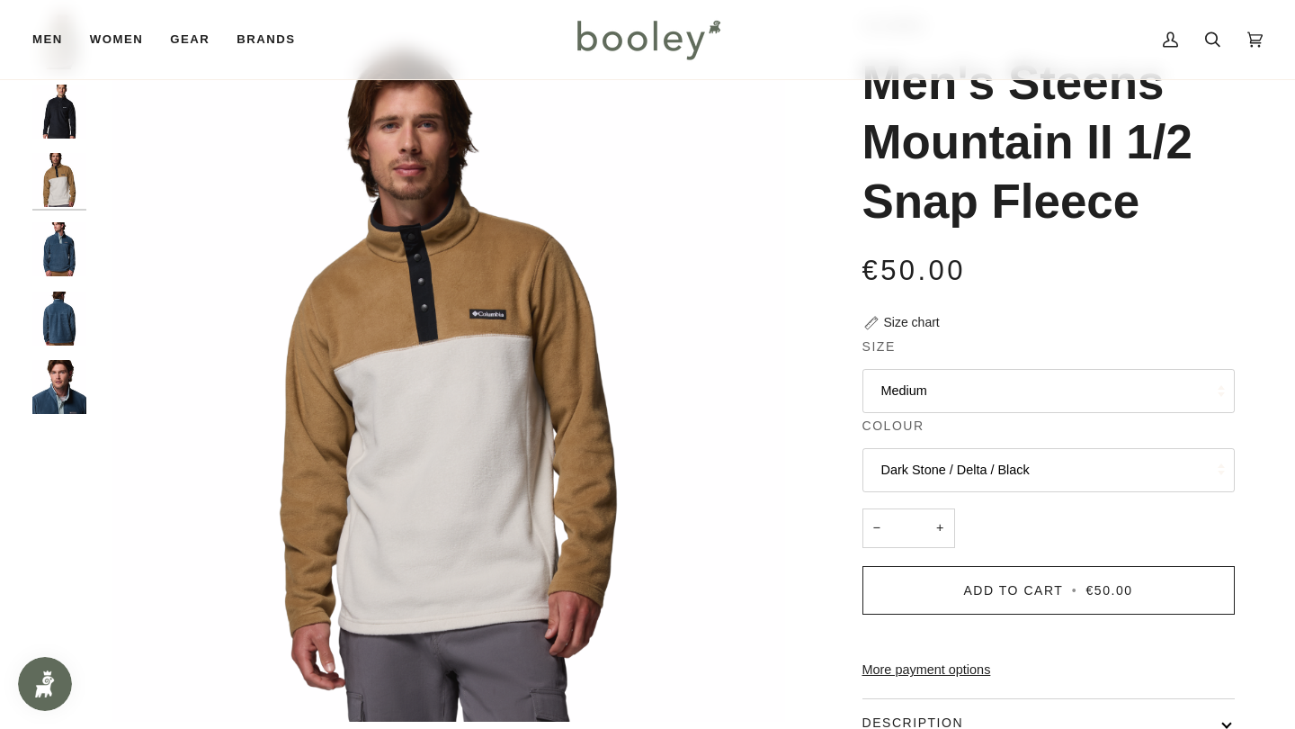
click at [906, 465] on button "Dark Stone / Delta / Black" at bounding box center [1049, 470] width 372 height 44
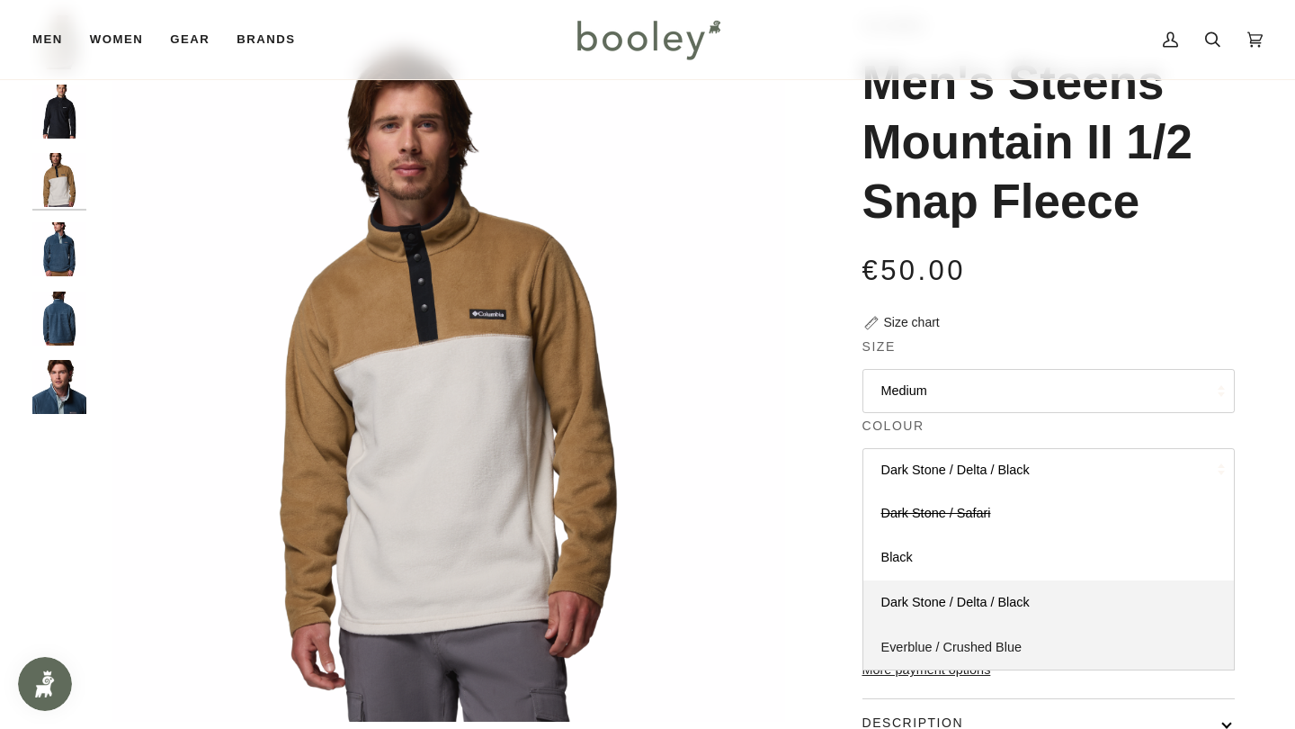
click at [912, 643] on span "Everblue / Crushed Blue" at bounding box center [951, 647] width 141 height 14
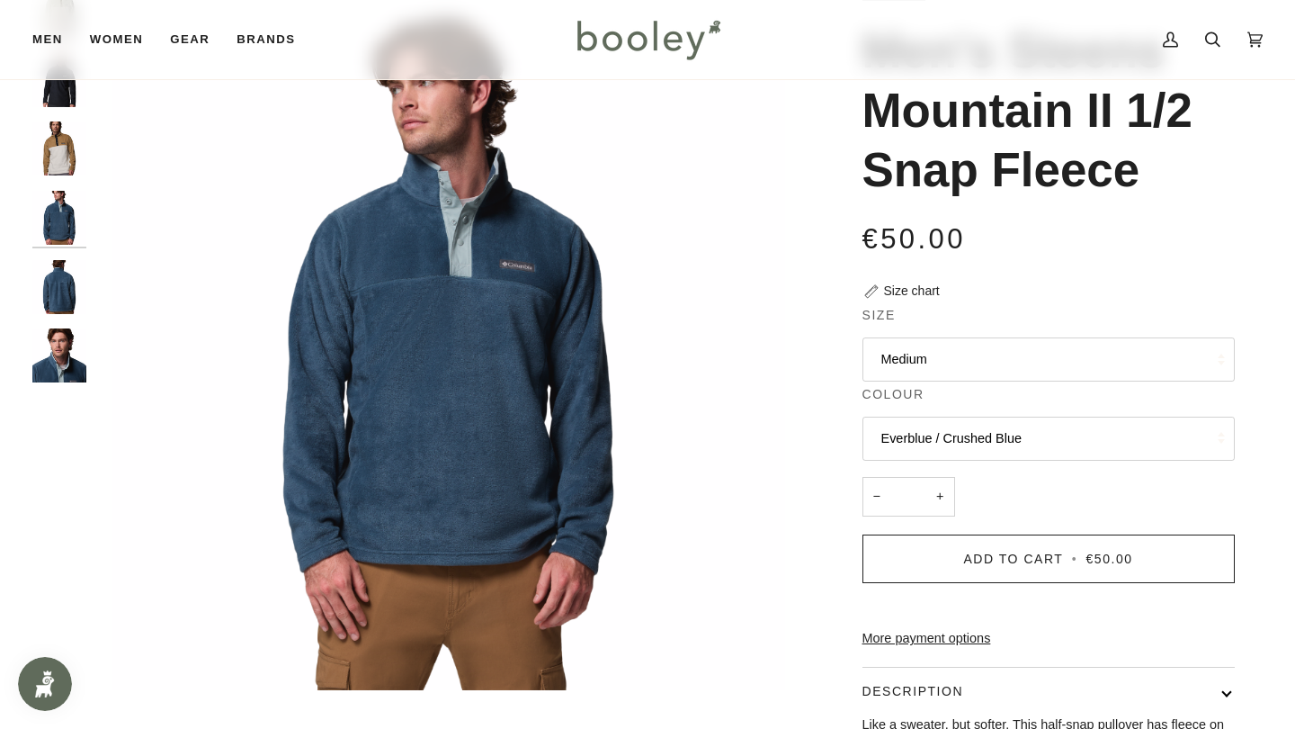
scroll to position [87, 0]
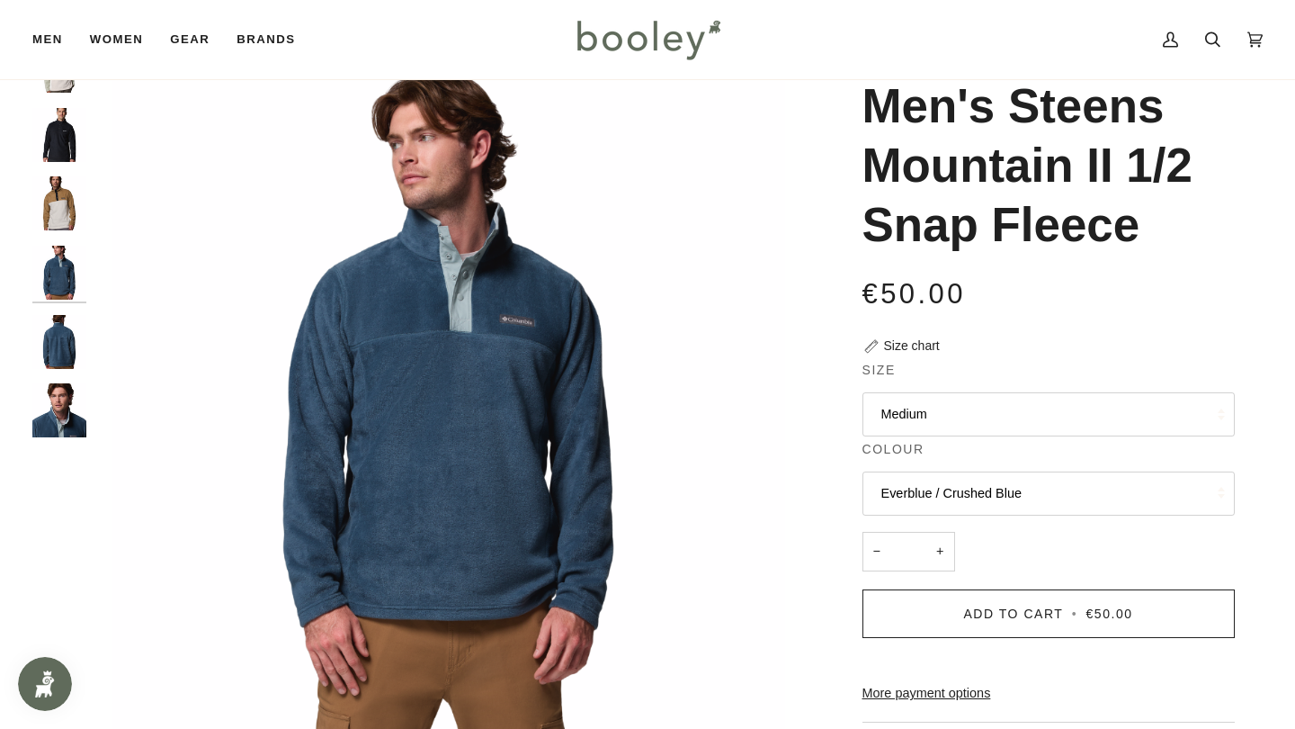
click at [928, 471] on button "Everblue / Crushed Blue" at bounding box center [1049, 493] width 372 height 44
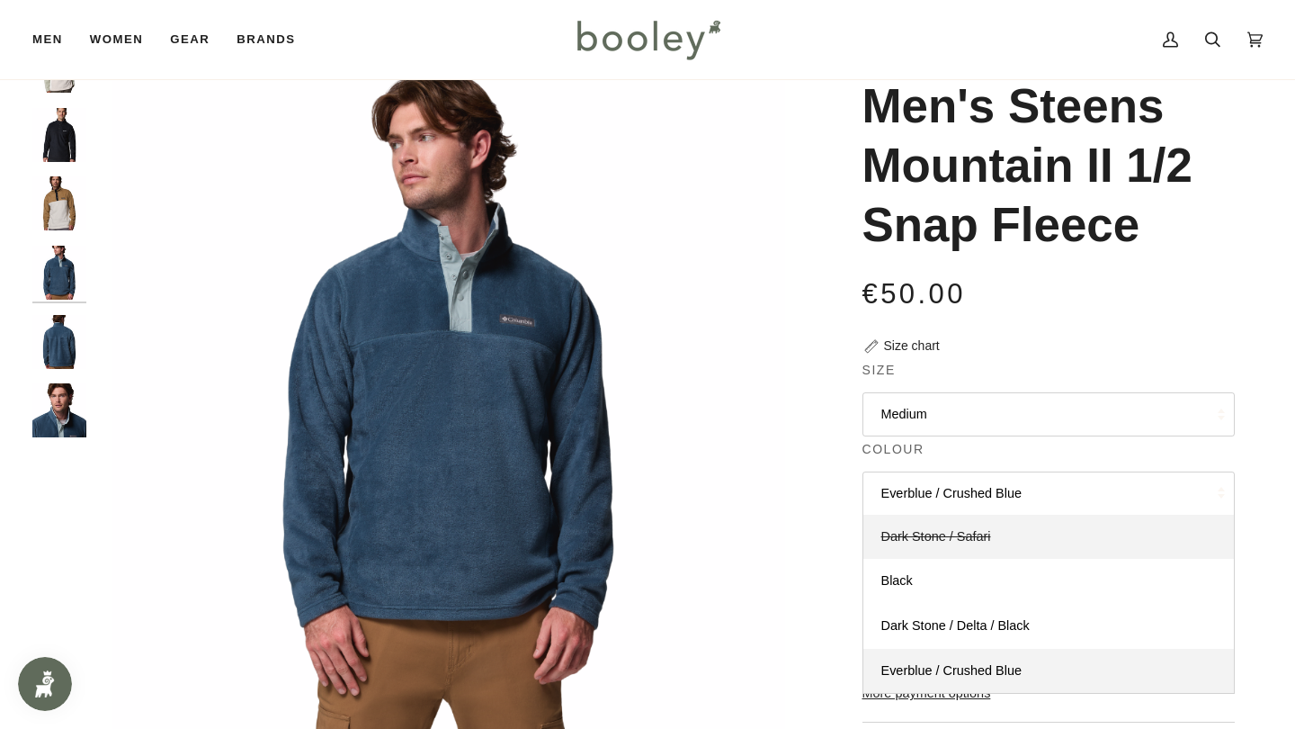
click at [926, 529] on span "Dark Stone / Safari" at bounding box center [936, 536] width 110 height 14
